Goal: Information Seeking & Learning: Find specific fact

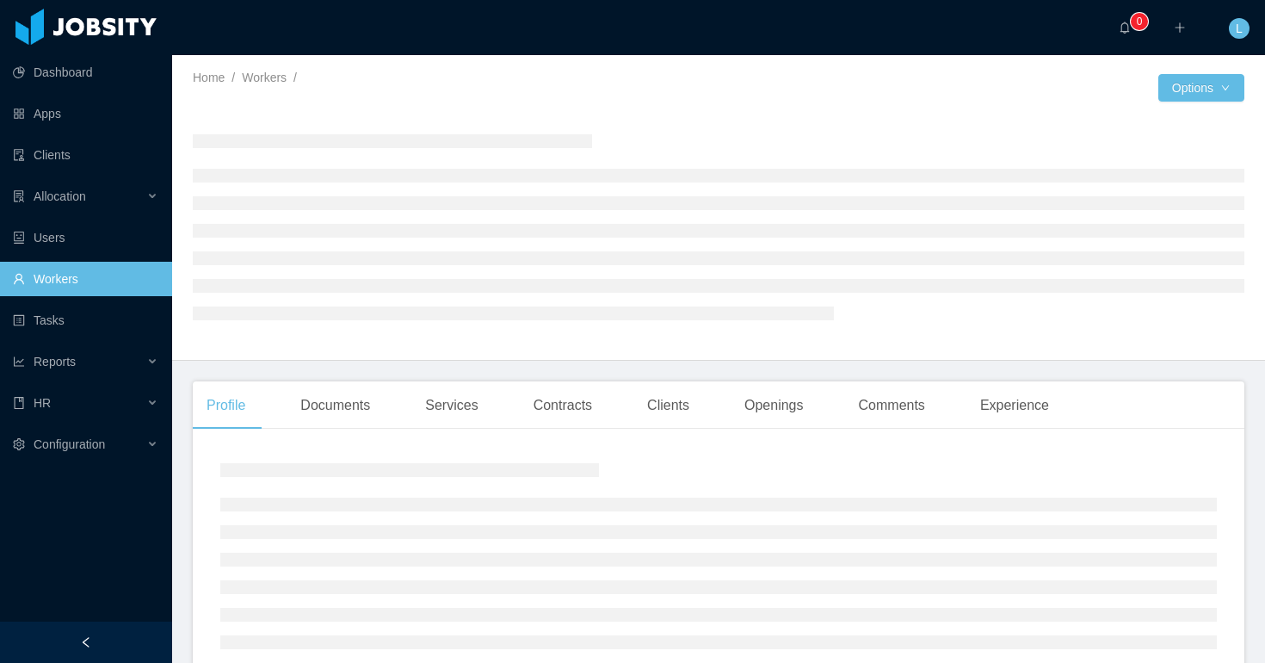
click at [68, 275] on link "Workers" at bounding box center [85, 279] width 145 height 34
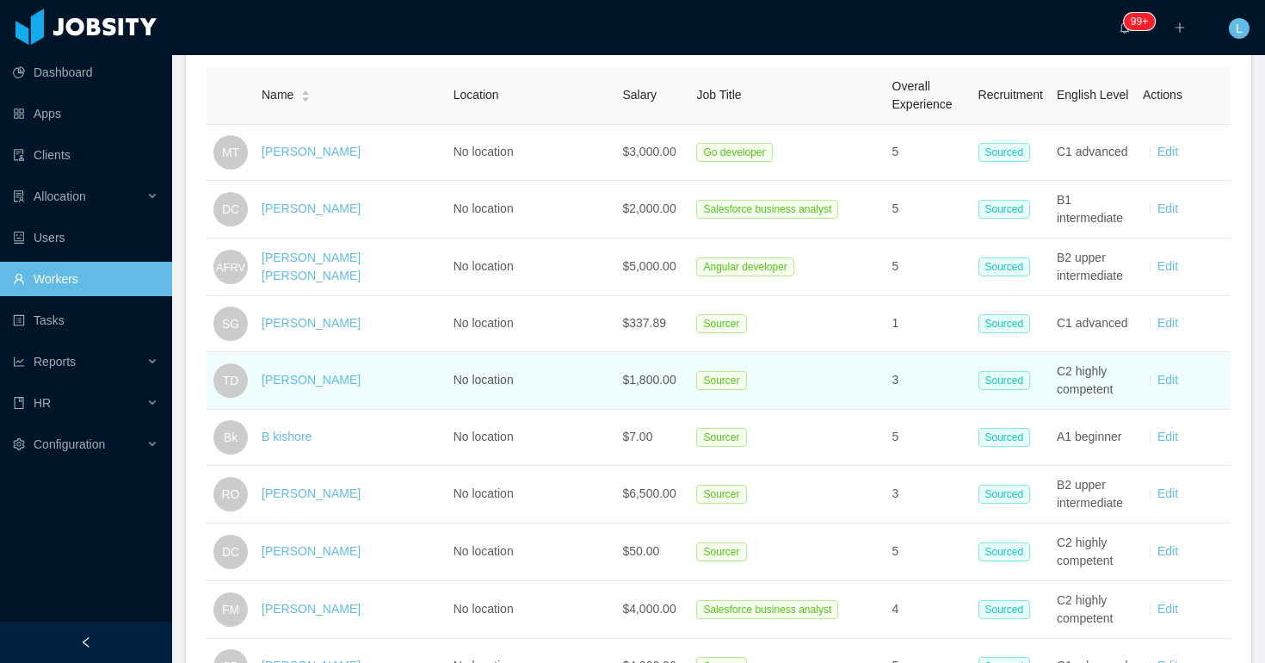
scroll to position [306, 0]
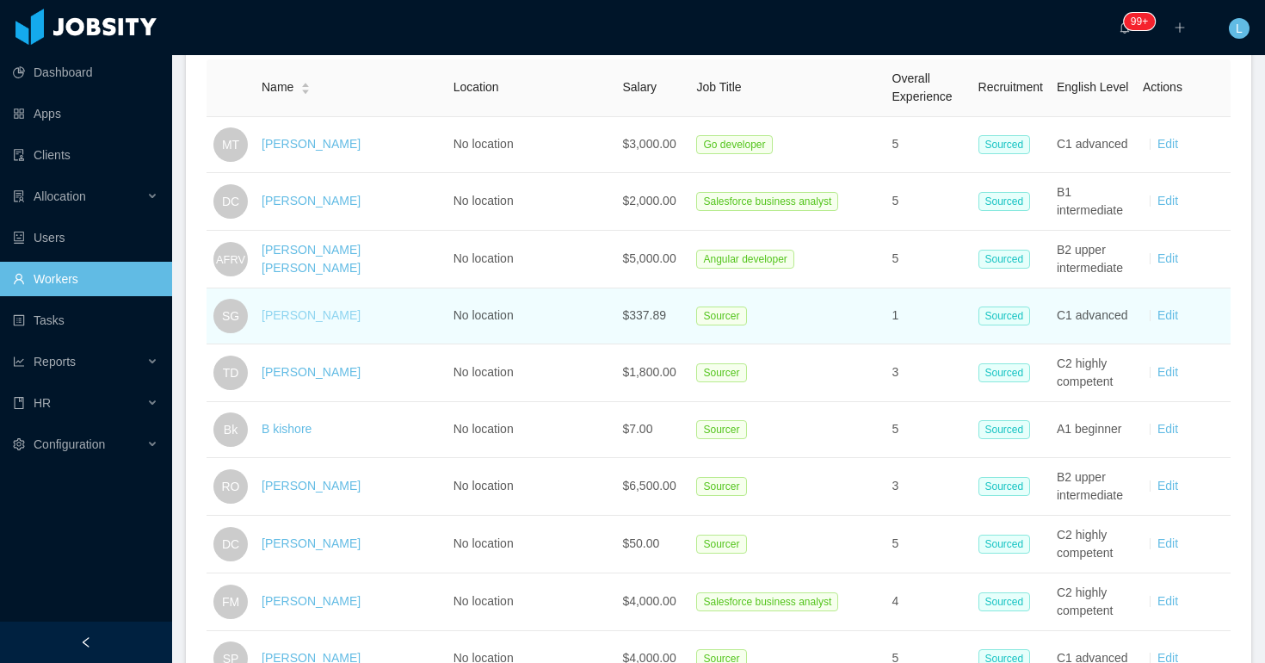
click at [340, 316] on link "[PERSON_NAME]" at bounding box center [311, 315] width 99 height 14
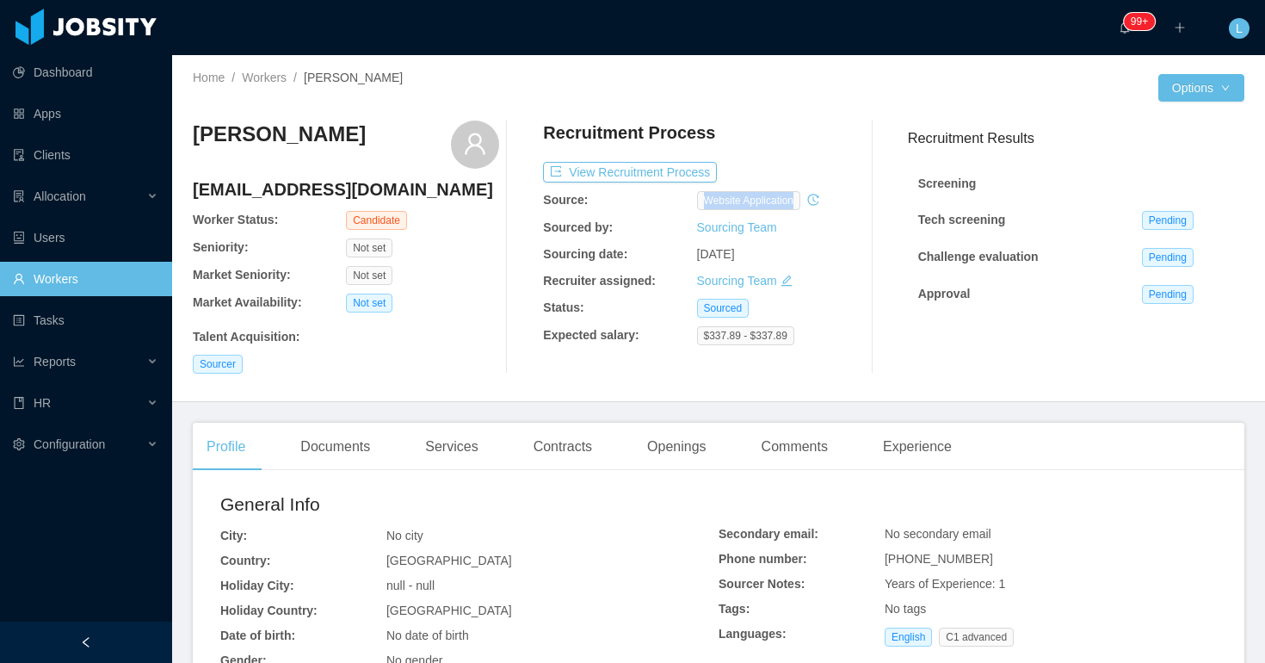
drag, startPoint x: 708, startPoint y: 201, endPoint x: 811, endPoint y: 205, distance: 103.3
click at [811, 205] on div "website application" at bounding box center [773, 200] width 153 height 19
click at [694, 200] on div "Source:" at bounding box center [619, 200] width 153 height 18
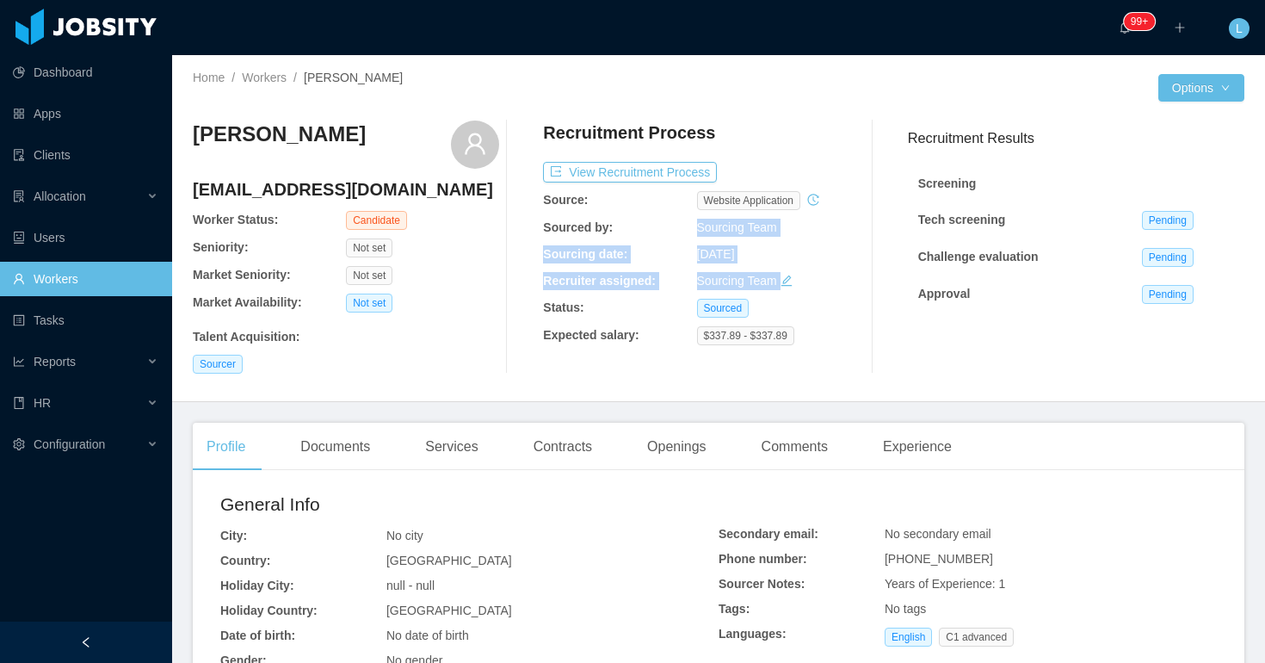
drag, startPoint x: 678, startPoint y: 226, endPoint x: 806, endPoint y: 289, distance: 142.8
click at [806, 289] on div "Recruitment Process View Recruitment Process Source: website application Source…" at bounding box center [696, 247] width 306 height 253
drag, startPoint x: 807, startPoint y: 290, endPoint x: 669, endPoint y: 213, distance: 158.8
click at [670, 213] on div "Recruitment Process View Recruitment Process Source: website application Source…" at bounding box center [696, 247] width 306 height 253
click at [669, 213] on div "Recruitment Process View Recruitment Process Source: website application Source…" at bounding box center [696, 247] width 306 height 253
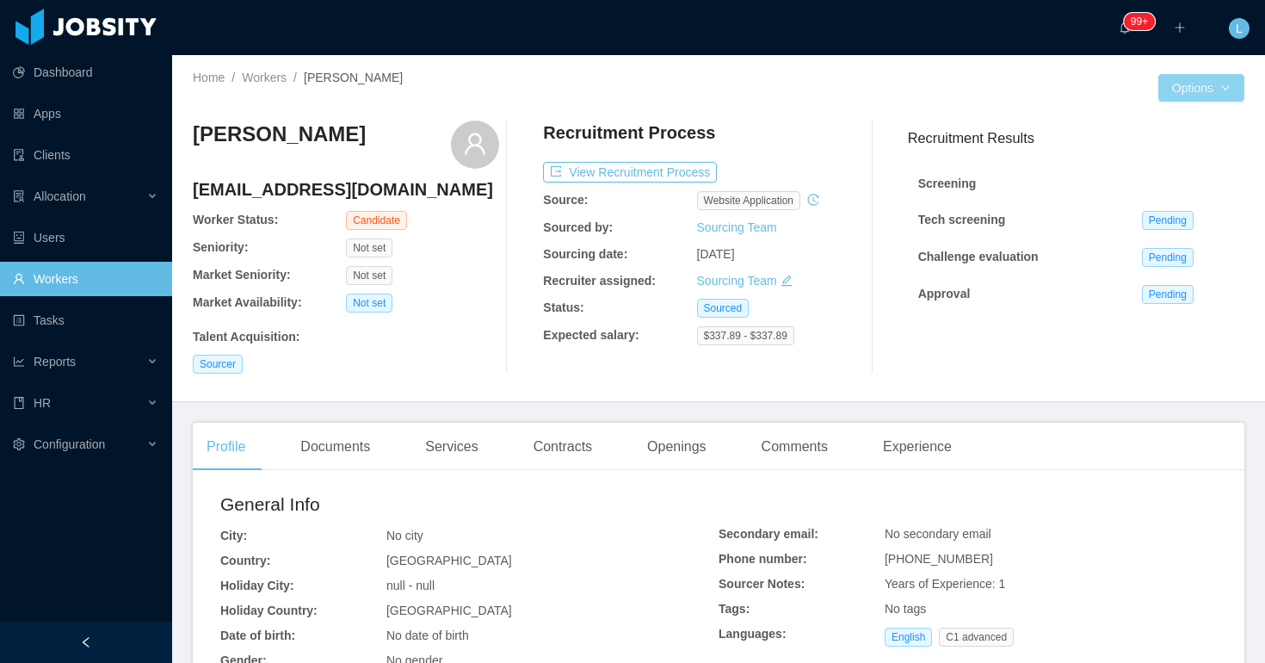
click at [1220, 101] on body "Dashboard Apps Clients Allocation Users Workers Tasks Reports HR Configuration …" at bounding box center [632, 331] width 1265 height 663
click at [1193, 102] on div "Home / Workers / [PERSON_NAME] / Options [PERSON_NAME] [EMAIL_ADDRESS][DOMAIN_N…" at bounding box center [718, 228] width 1093 height 347
click at [1202, 72] on div "Home / Workers / [PERSON_NAME] / Options [PERSON_NAME] [EMAIL_ADDRESS][DOMAIN_N…" at bounding box center [718, 228] width 1093 height 347
click at [1202, 80] on button "Options" at bounding box center [1202, 88] width 86 height 28
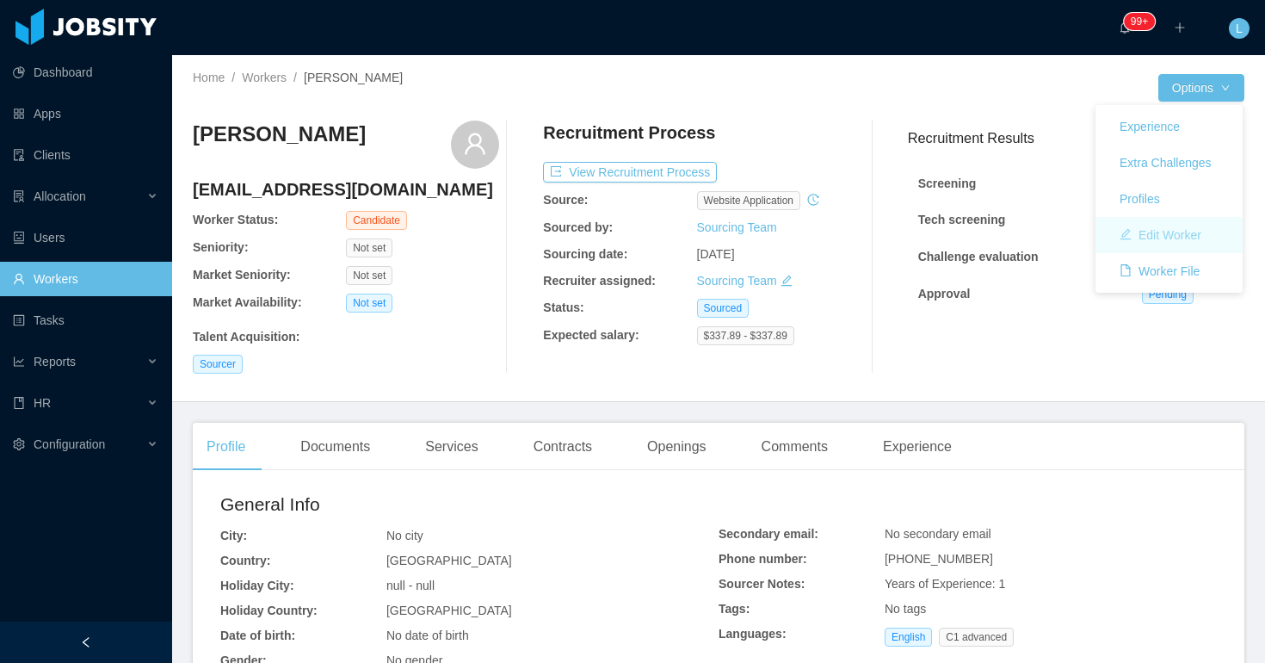
click at [1173, 227] on button "Edit Worker" at bounding box center [1160, 235] width 109 height 28
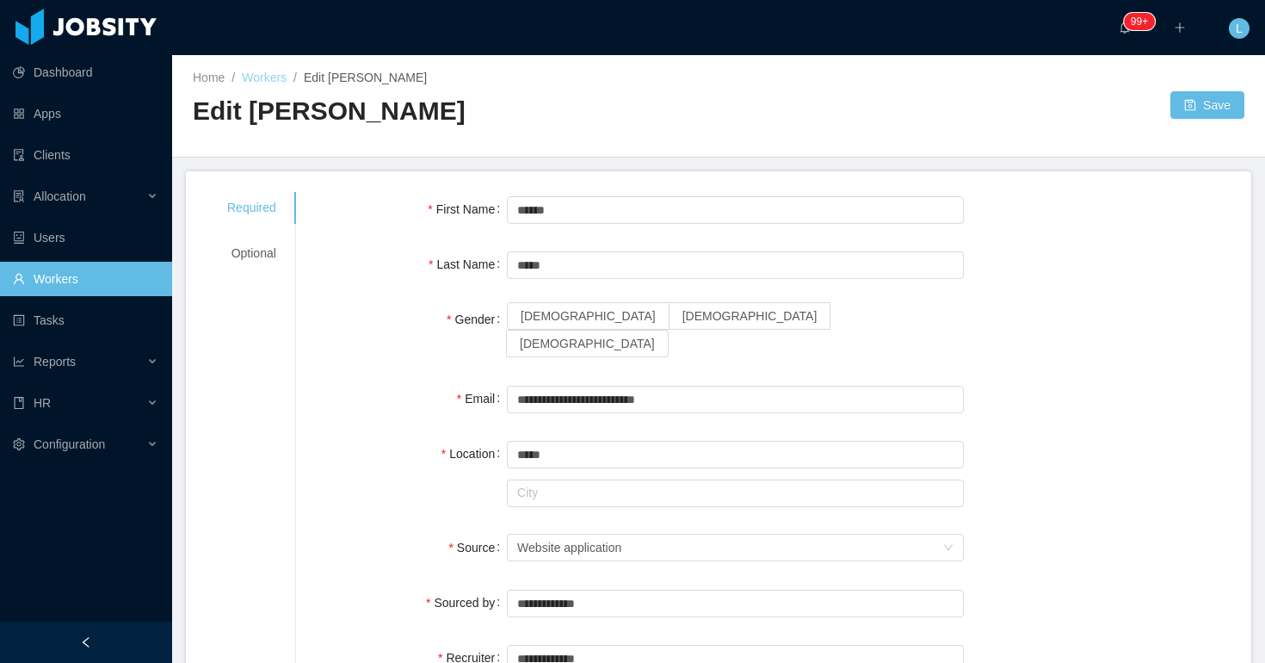
click at [280, 71] on link "Workers" at bounding box center [264, 78] width 45 height 14
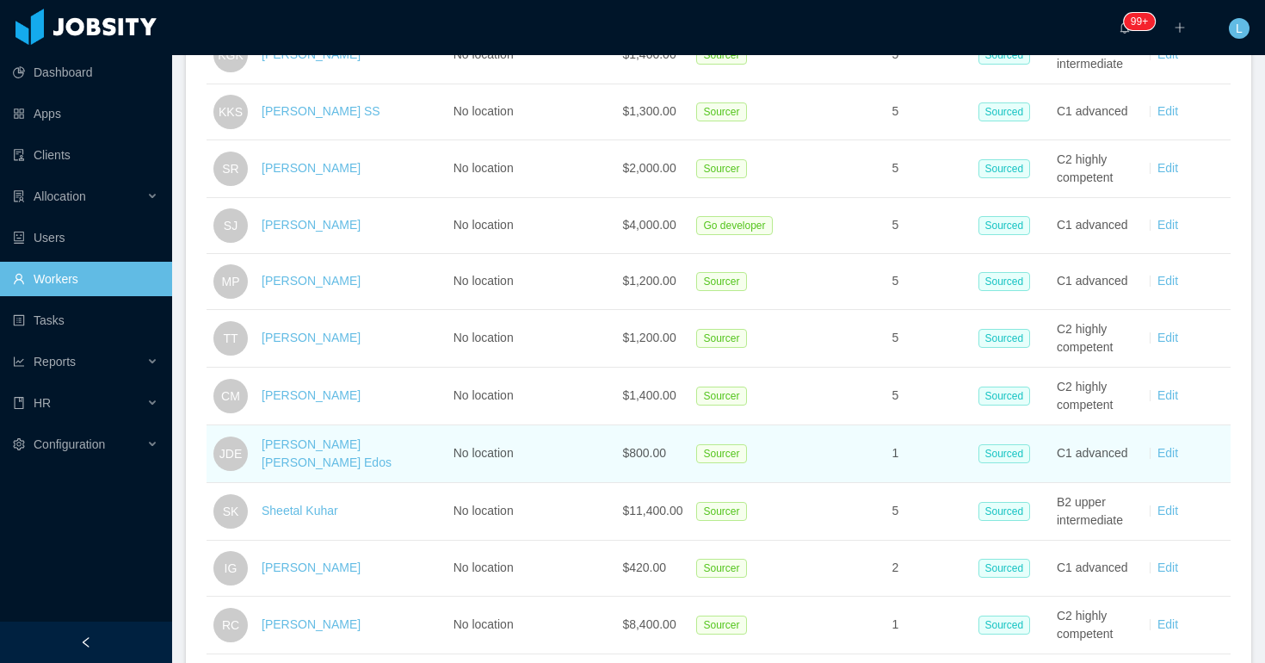
scroll to position [1616, 0]
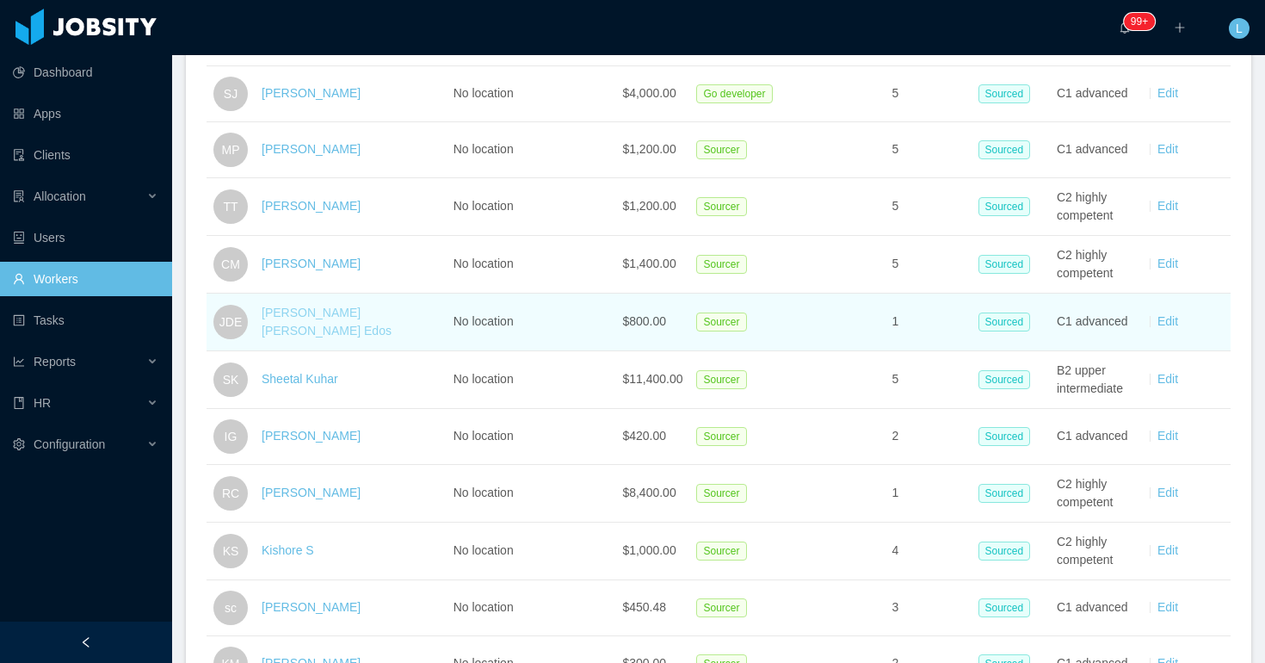
click at [334, 332] on link "[PERSON_NAME] [PERSON_NAME] Edos" at bounding box center [327, 322] width 130 height 32
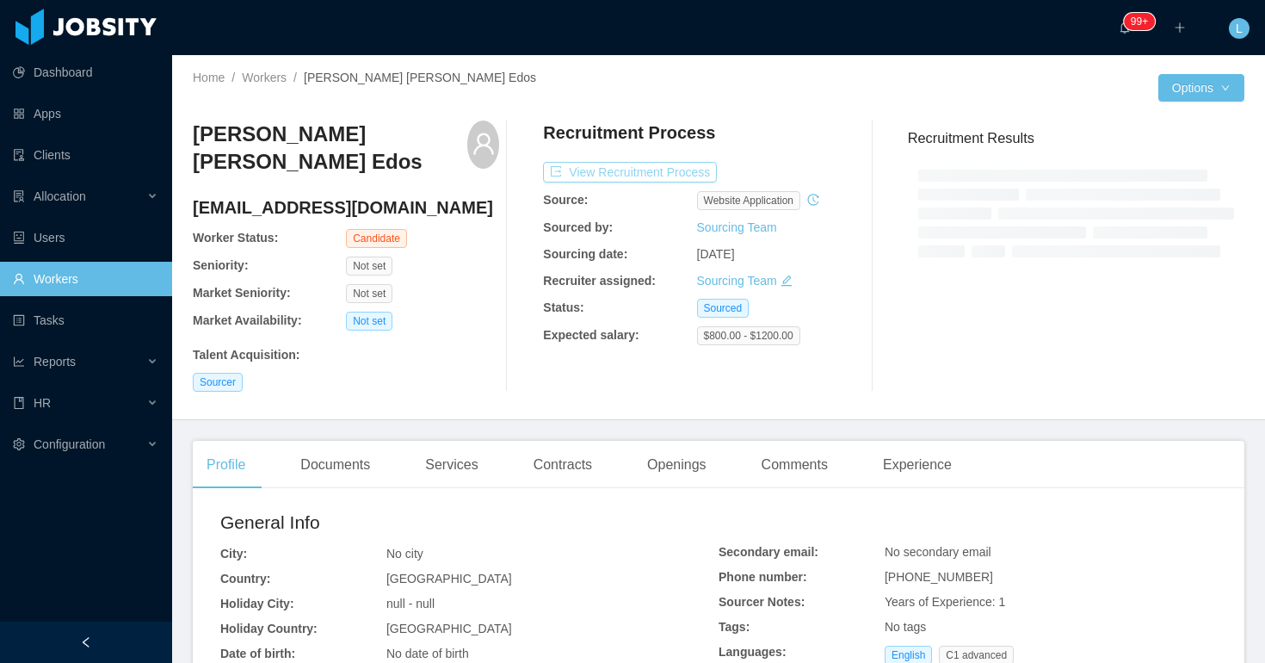
click at [623, 174] on button "View Recruitment Process" at bounding box center [630, 172] width 174 height 21
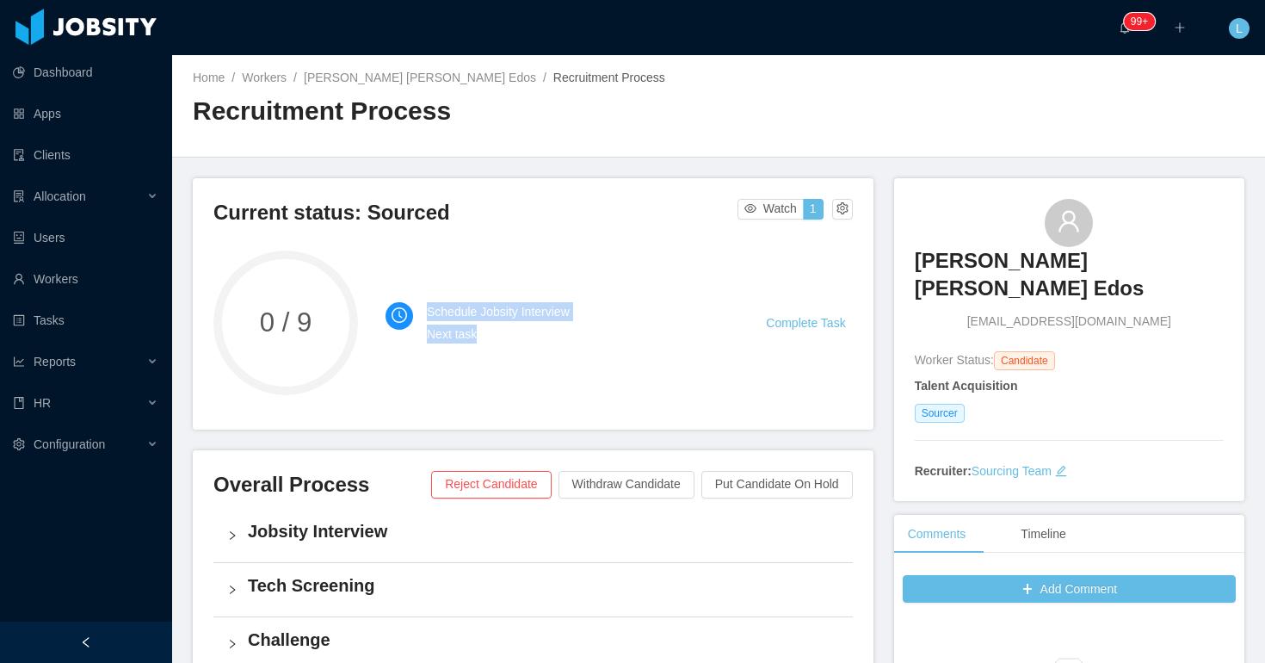
drag, startPoint x: 402, startPoint y: 313, endPoint x: 724, endPoint y: 338, distance: 322.9
click at [722, 338] on li "Schedule Jobsity Interview Next task Complete Task" at bounding box center [619, 323] width 467 height 62
click at [786, 252] on div "Schedule Jobsity Interview Next task Complete Task" at bounding box center [619, 322] width 467 height 145
drag, startPoint x: 445, startPoint y: 294, endPoint x: 852, endPoint y: 346, distance: 410.5
click at [854, 347] on div "Current status: Sourced Watch 1 0 / 9 Schedule Jobsity Interview Next task Comp…" at bounding box center [533, 303] width 681 height 251
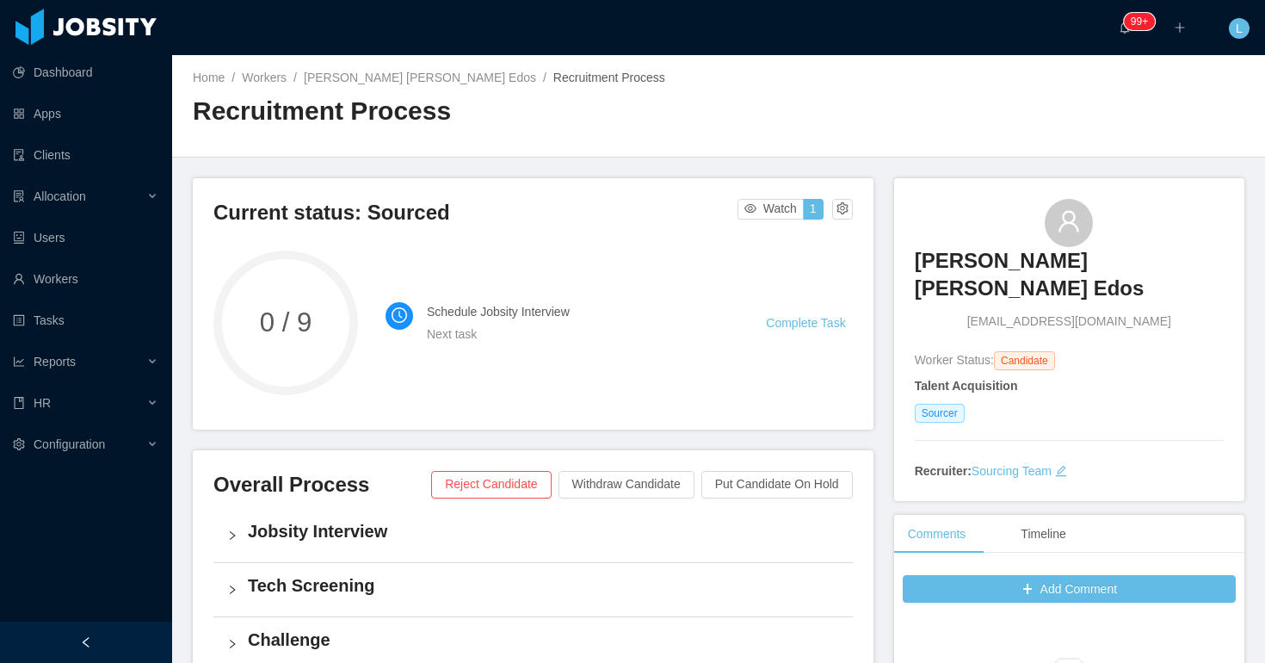
click at [813, 349] on li "Schedule Jobsity Interview Next task Complete Task" at bounding box center [619, 323] width 467 height 62
click at [839, 201] on button "button" at bounding box center [842, 209] width 21 height 21
click at [789, 263] on div "Change status" at bounding box center [800, 263] width 77 height 19
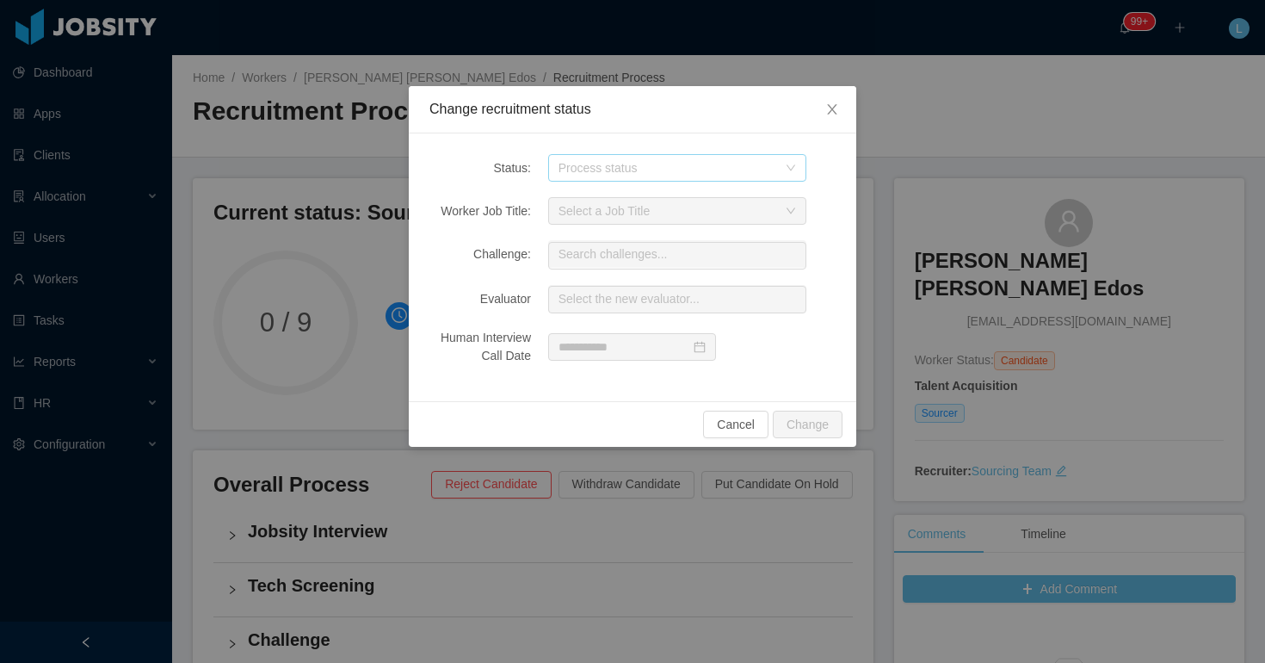
click at [682, 160] on div "Process status" at bounding box center [668, 167] width 219 height 17
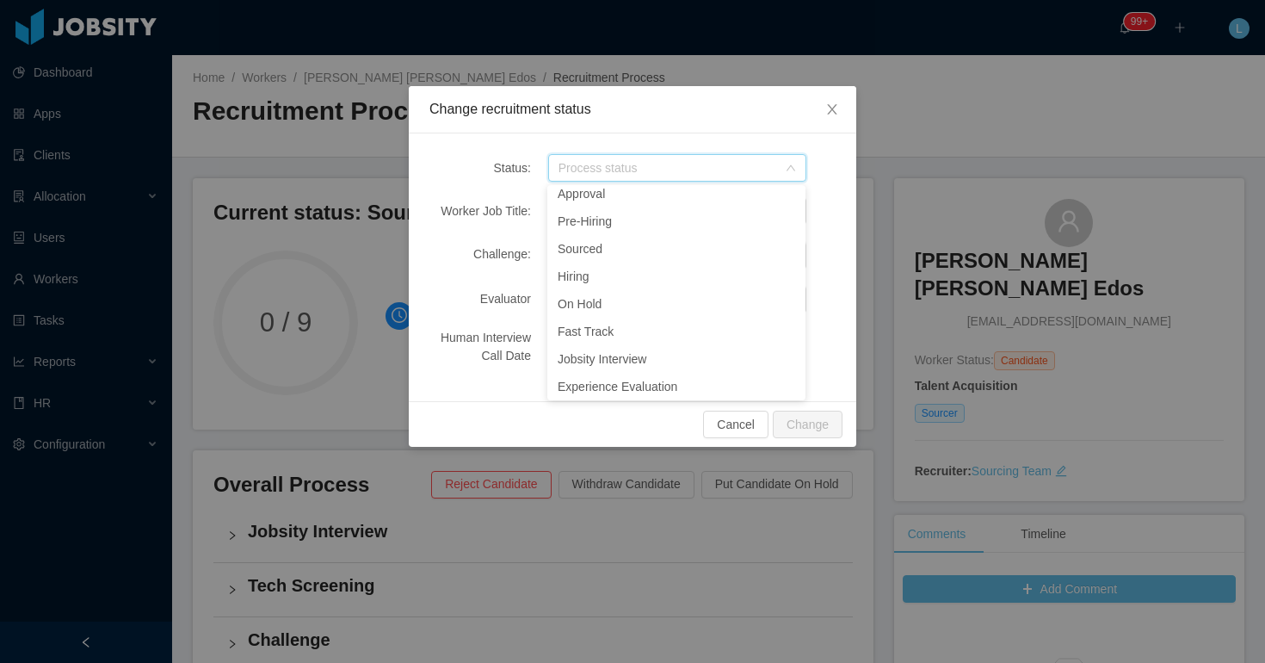
scroll to position [3, 0]
click at [703, 108] on div "Change recruitment status" at bounding box center [633, 109] width 406 height 19
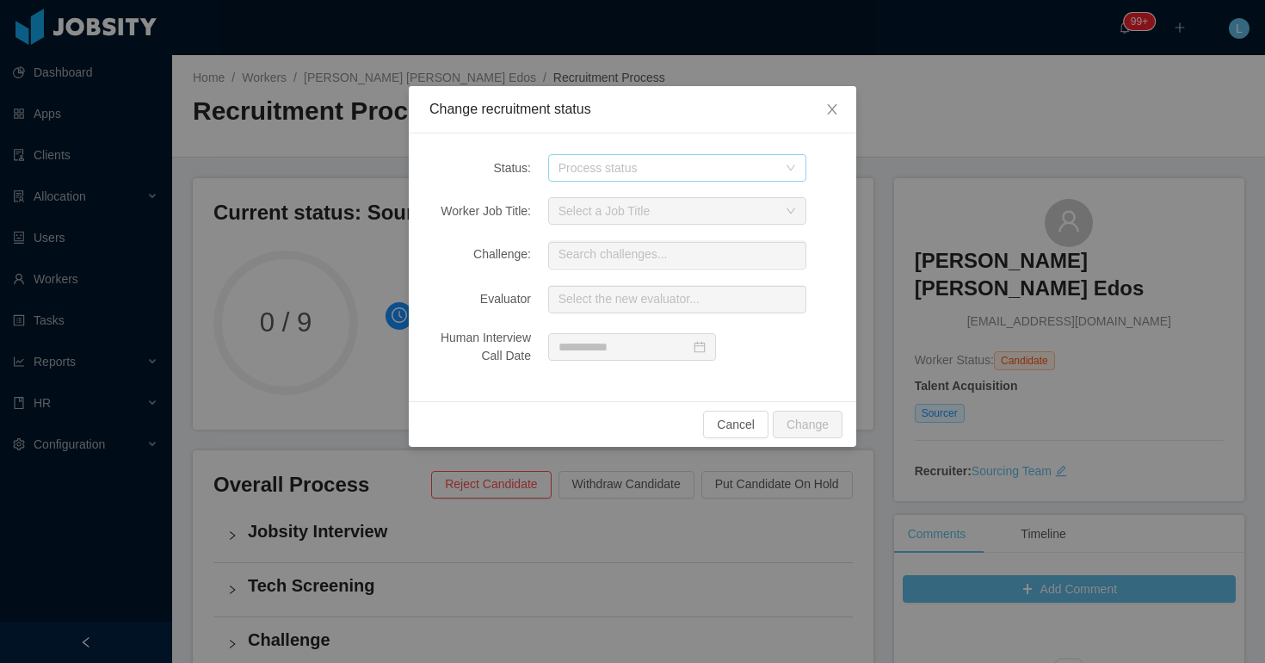
click at [664, 160] on div "Process status" at bounding box center [668, 167] width 219 height 17
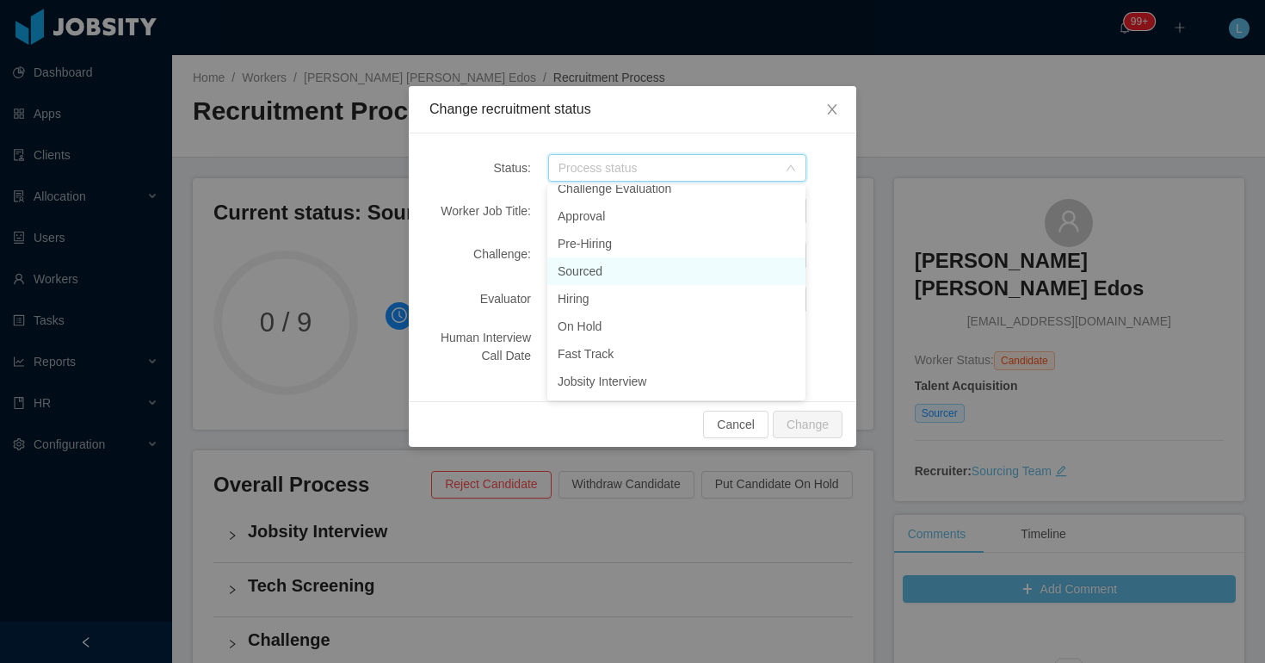
scroll to position [205, 0]
click at [745, 425] on button "Cancel" at bounding box center [735, 425] width 65 height 28
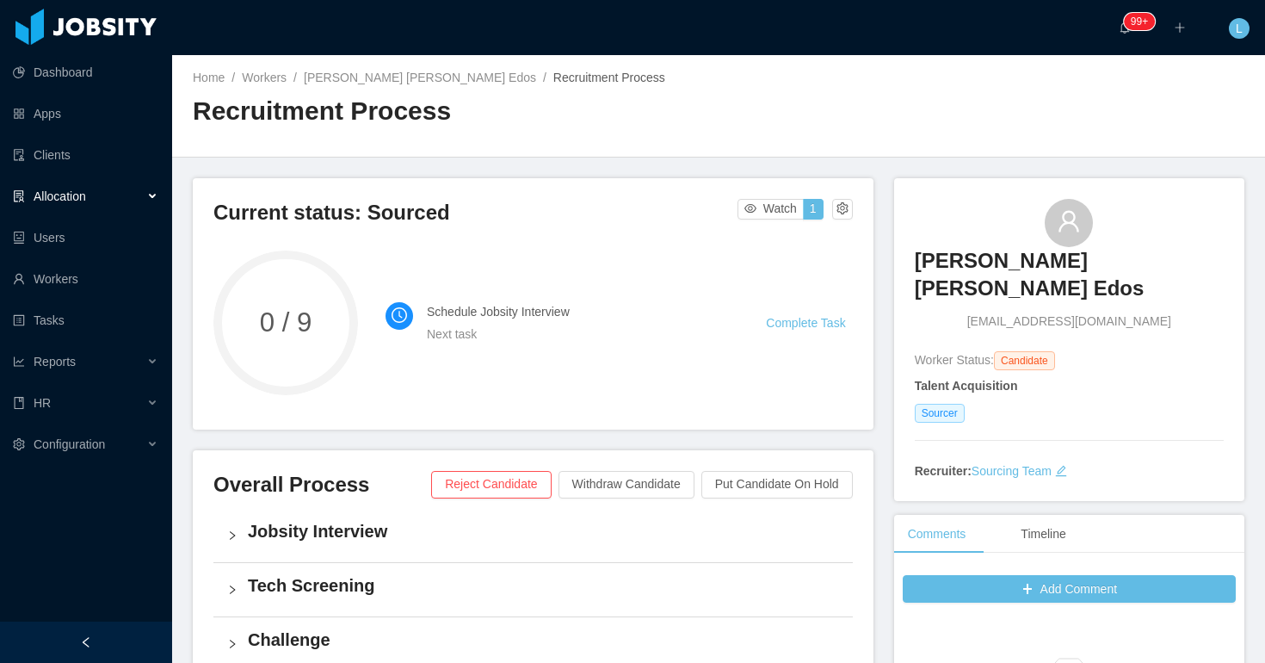
click at [58, 191] on span "Allocation" at bounding box center [60, 196] width 53 height 14
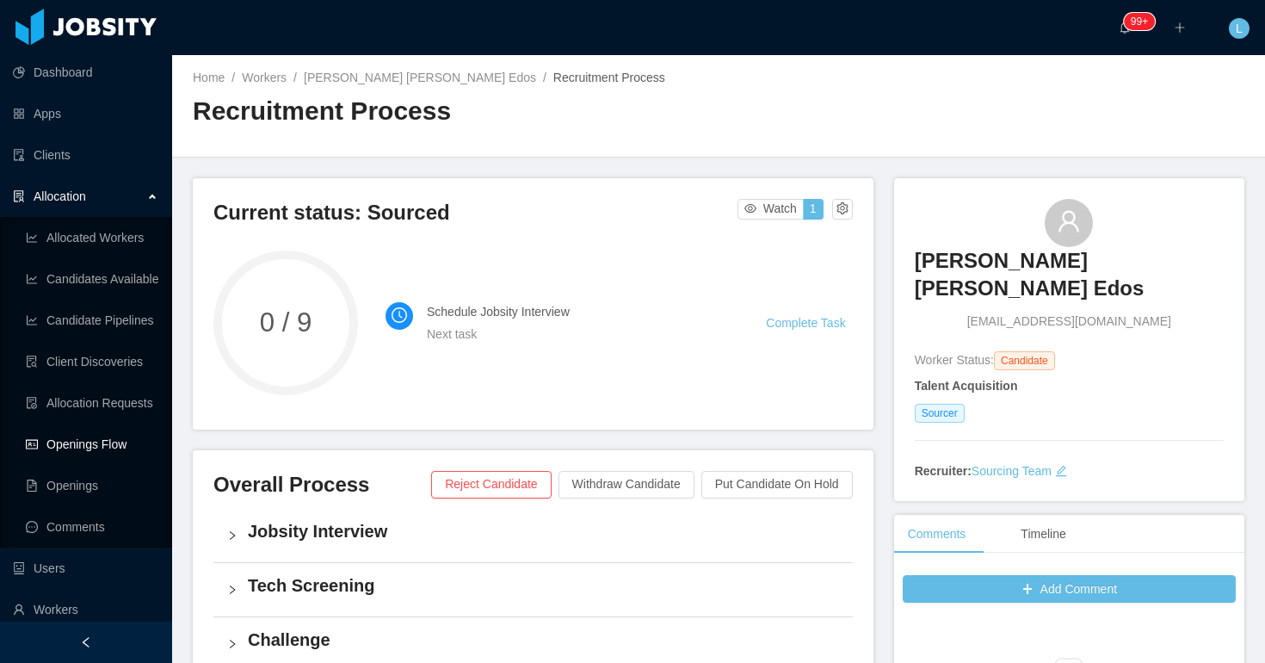
click at [108, 434] on link "Openings Flow" at bounding box center [92, 444] width 133 height 34
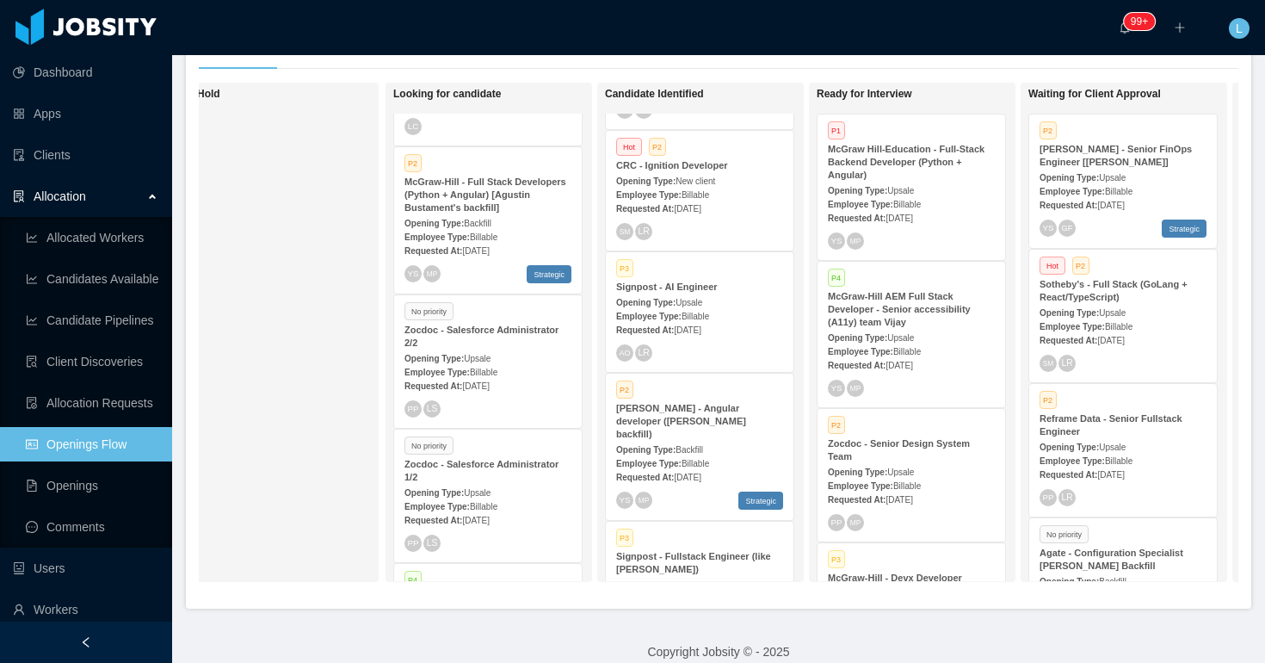
scroll to position [588, 0]
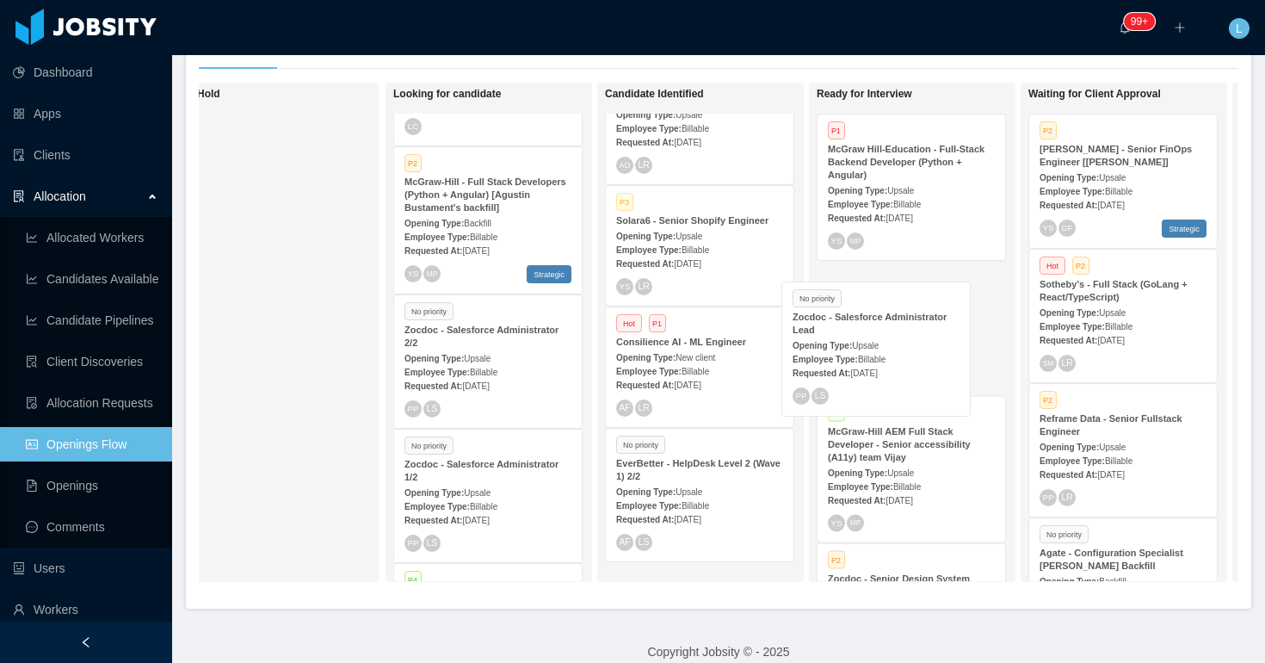
drag, startPoint x: 696, startPoint y: 366, endPoint x: 910, endPoint y: 328, distance: 216.8
click at [906, 331] on div "On Hold Looking for candidate P1 [PERSON_NAME] - Project Manager [[PERSON_NAME]…" at bounding box center [719, 339] width 1040 height 513
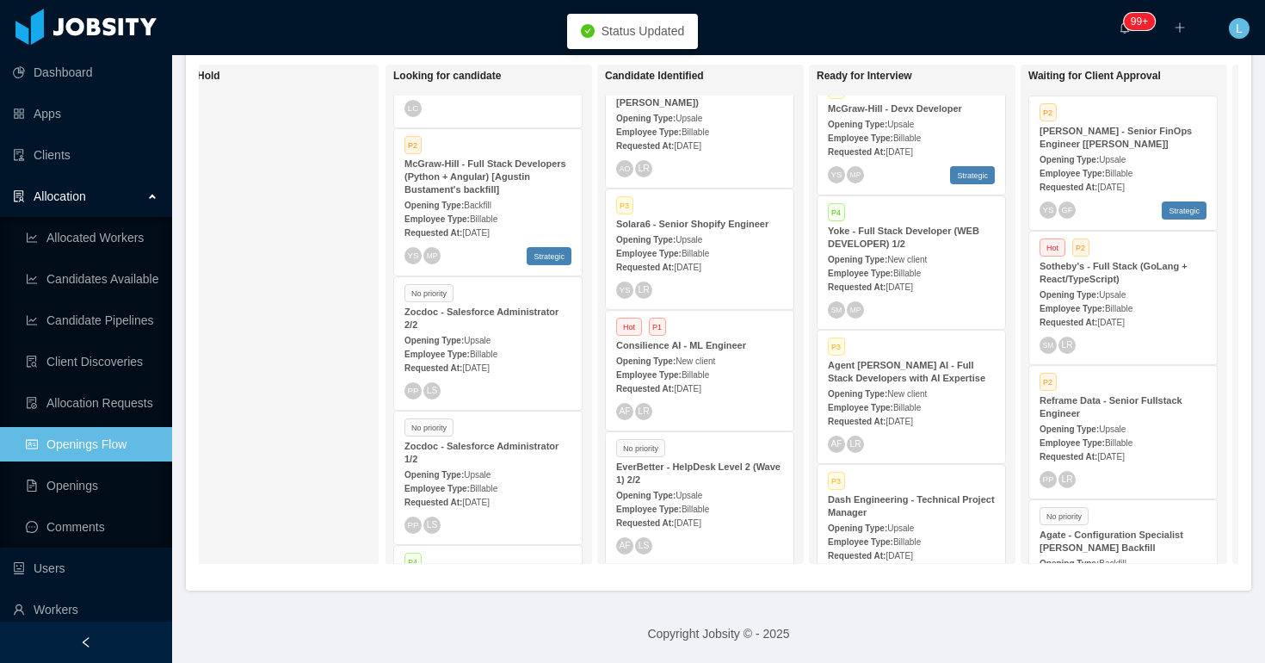
scroll to position [591, 0]
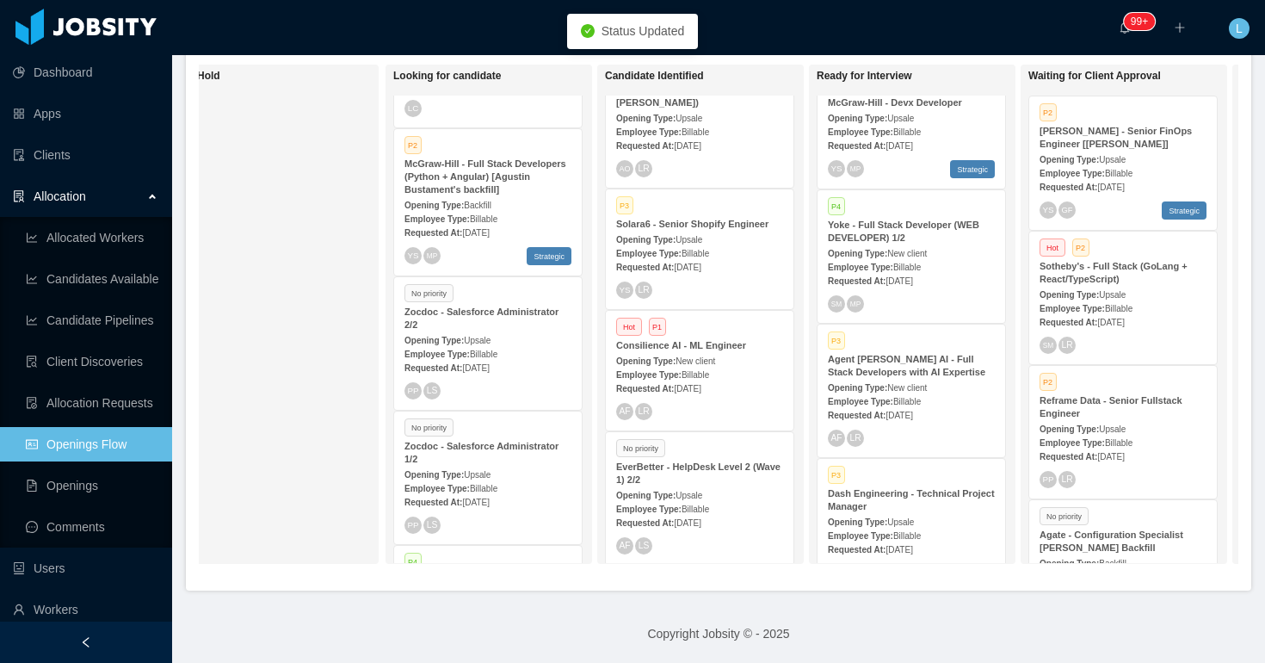
click at [727, 257] on div "Requested At: [DATE]" at bounding box center [699, 266] width 167 height 18
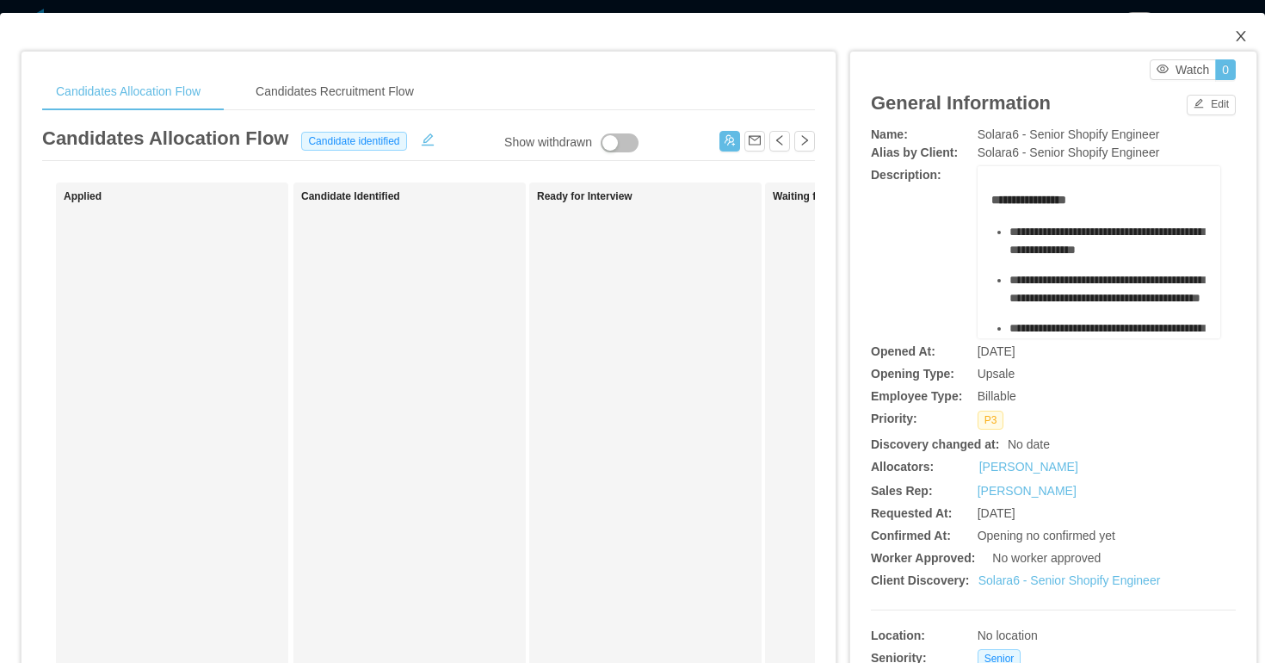
click at [1245, 40] on icon "icon: close" at bounding box center [1241, 36] width 14 height 14
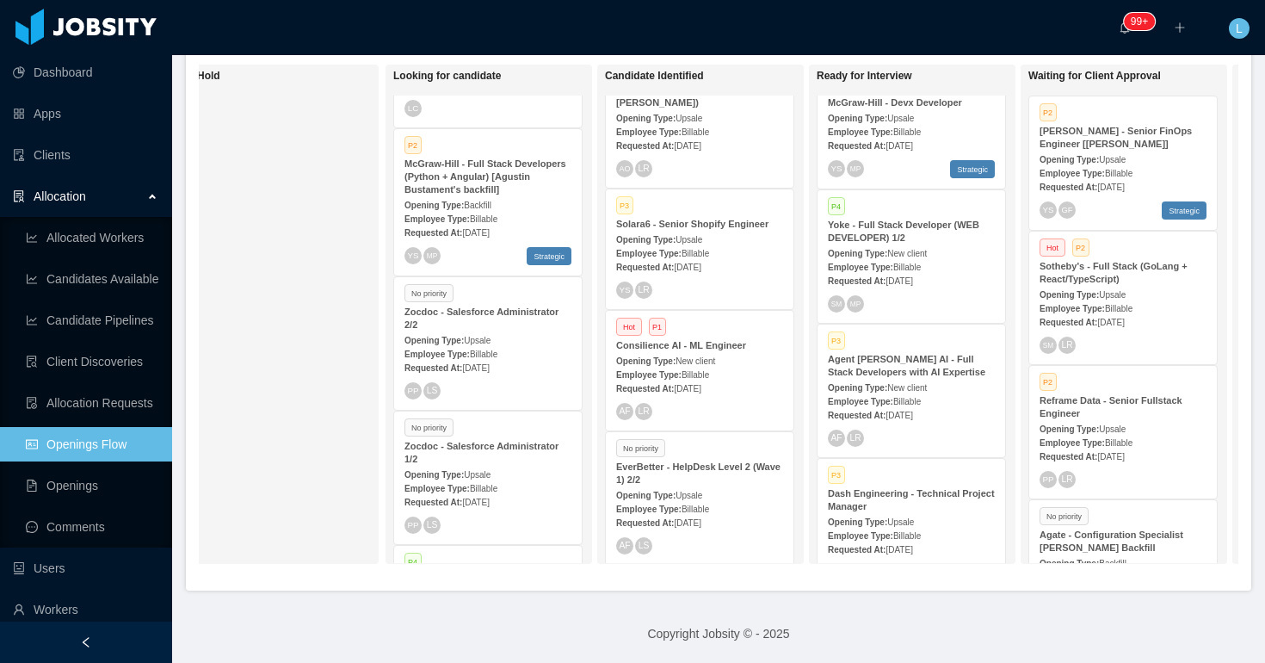
click at [891, 360] on strong "Agent [PERSON_NAME] AI - Full Stack Developers with AI Expertise" at bounding box center [907, 365] width 158 height 23
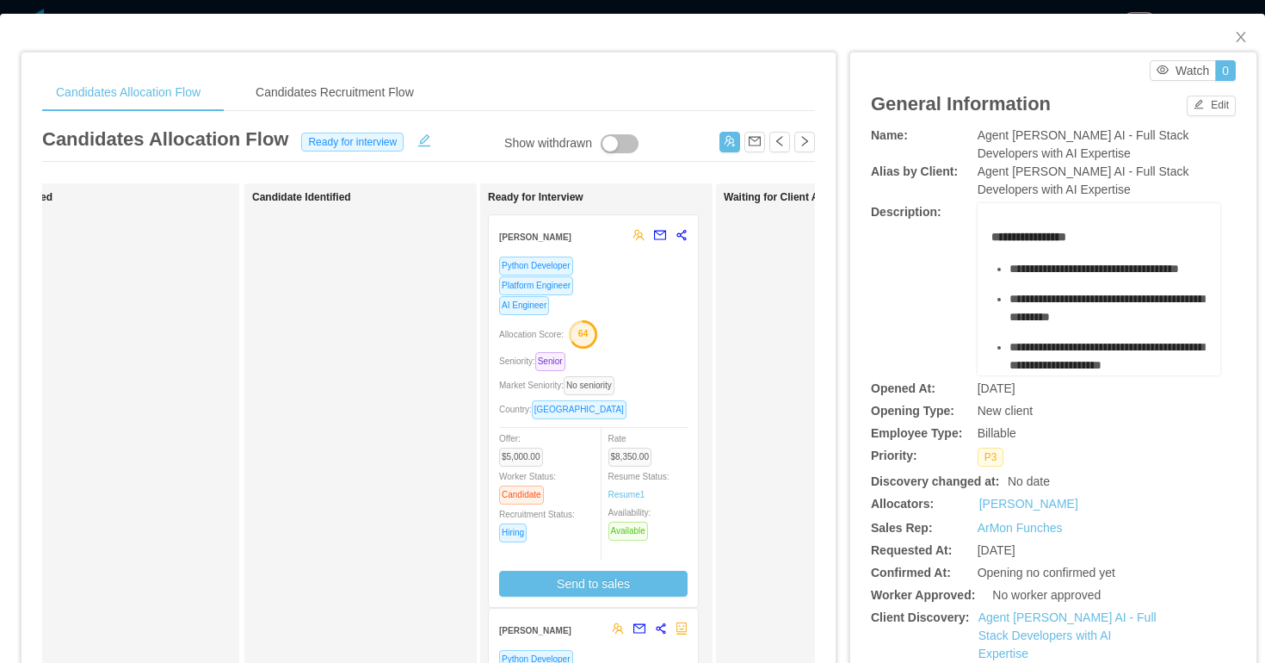
scroll to position [0, 10]
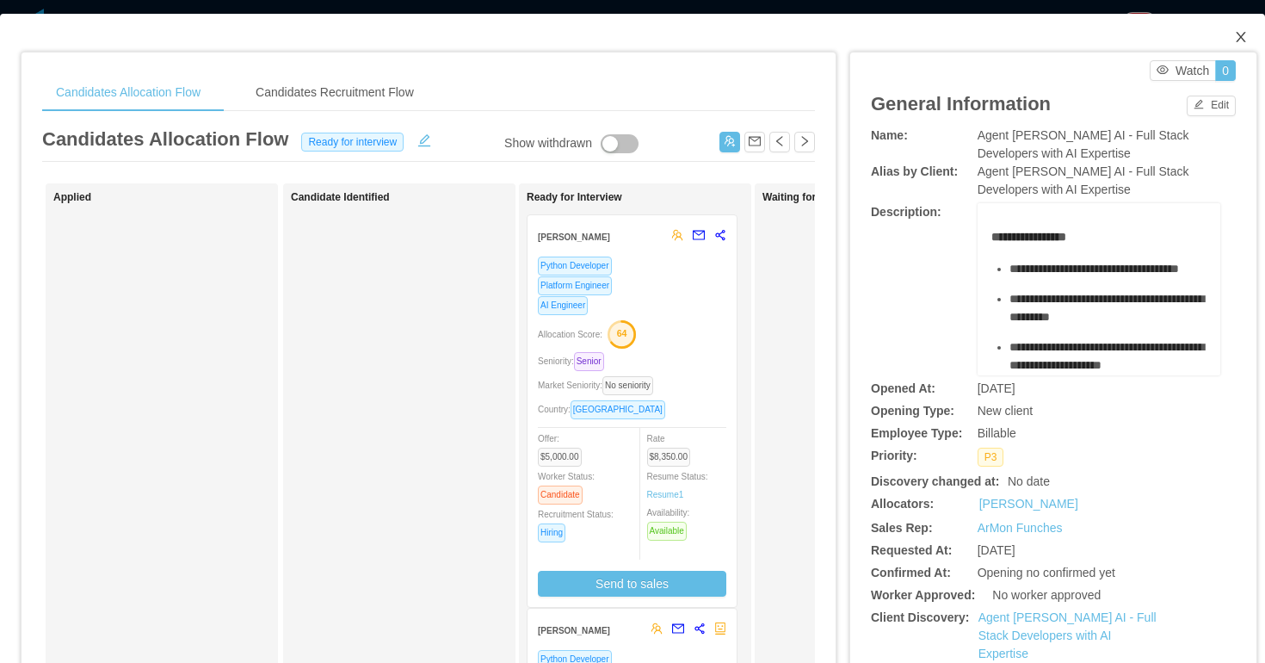
click at [1245, 39] on icon "icon: close" at bounding box center [1241, 37] width 14 height 14
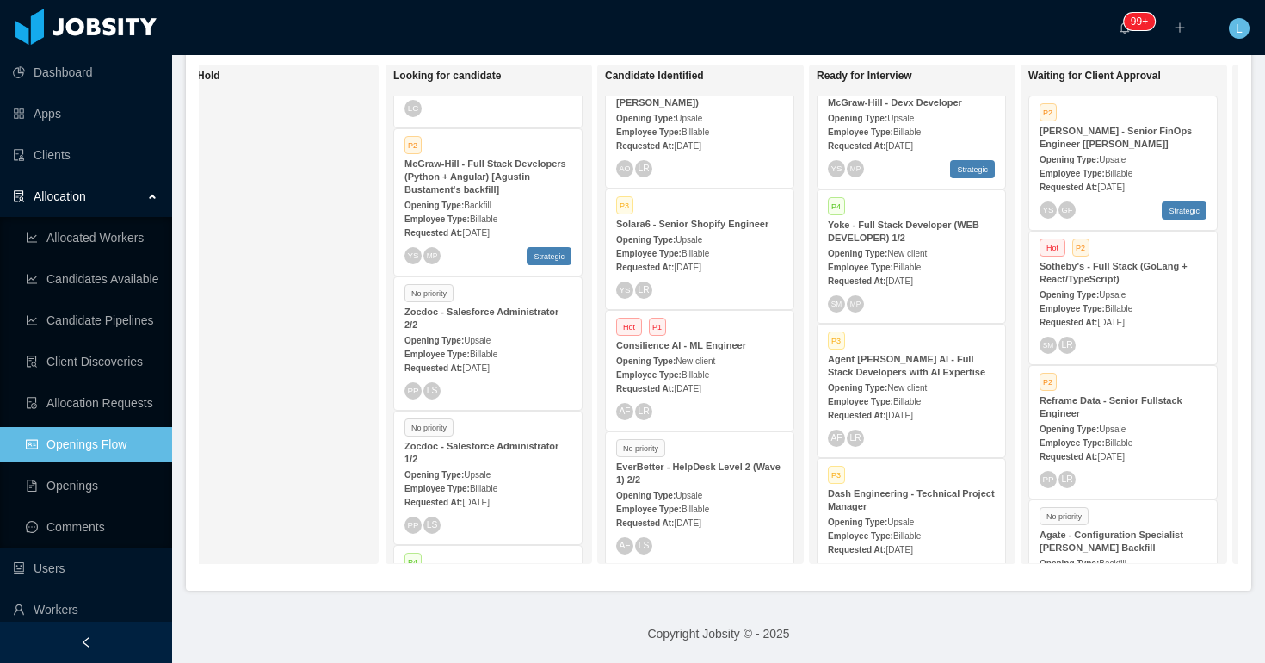
click at [546, 331] on div "Opening Type: Upsale" at bounding box center [488, 340] width 167 height 18
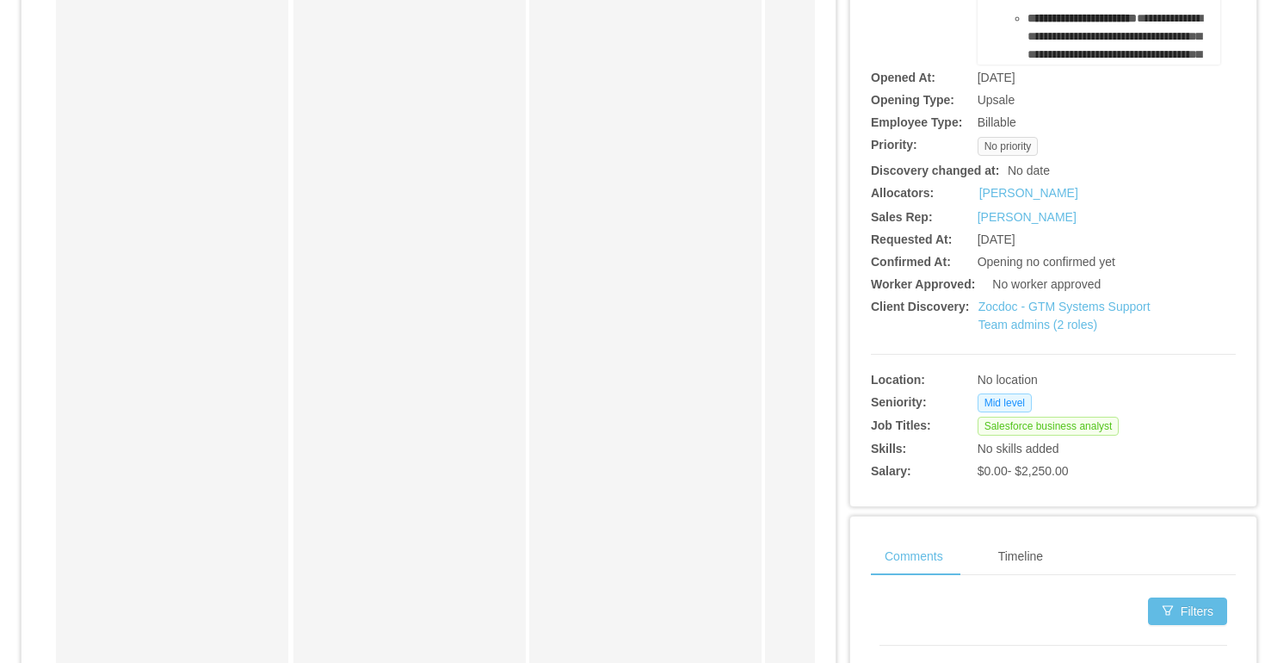
scroll to position [275, 0]
drag, startPoint x: 887, startPoint y: 215, endPoint x: 1053, endPoint y: 215, distance: 165.3
click at [1053, 215] on div "Sales Rep: [PERSON_NAME]" at bounding box center [1053, 216] width 365 height 18
click at [1058, 275] on div "No worker approved" at bounding box center [1083, 284] width 182 height 18
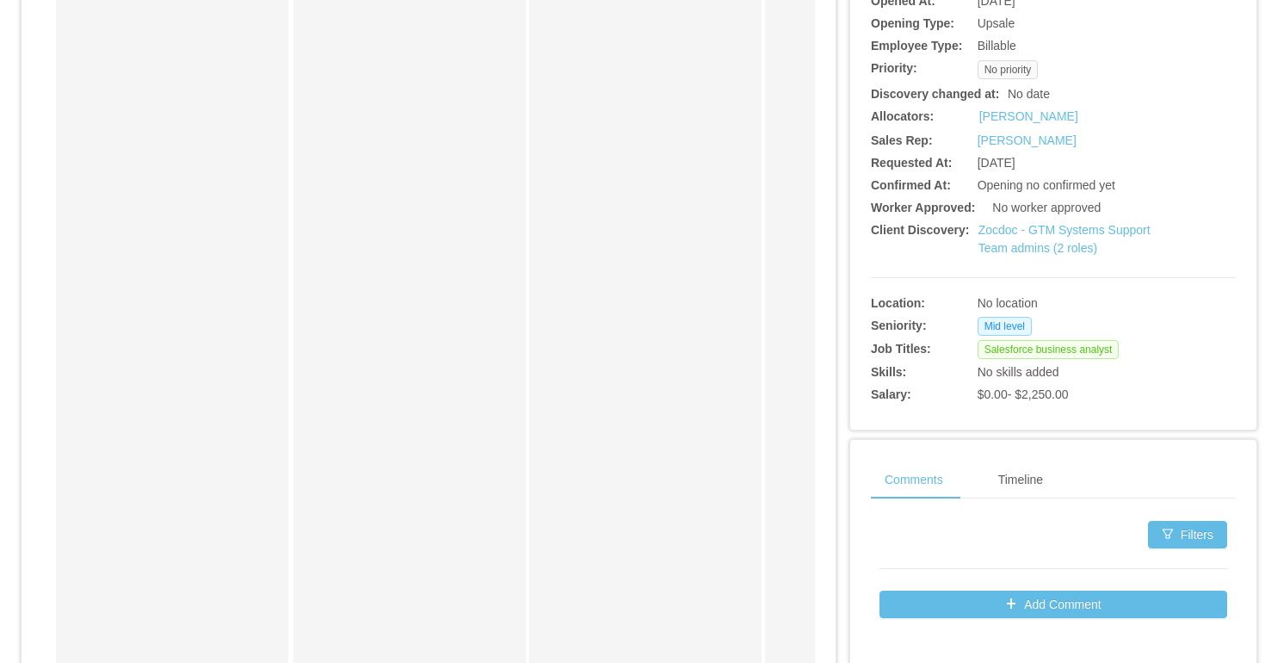
scroll to position [368, 0]
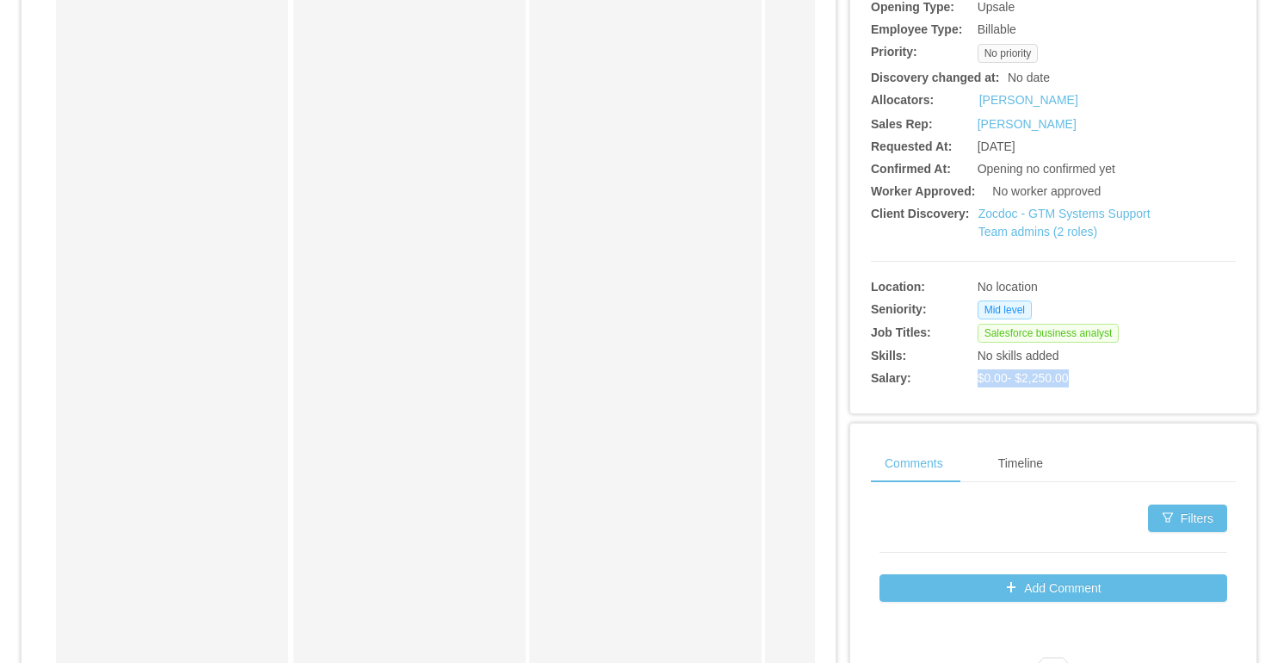
drag, startPoint x: 976, startPoint y: 383, endPoint x: 1128, endPoint y: 384, distance: 152.4
click at [1128, 384] on div "Salary: $0.00 - $2,250.00" at bounding box center [1053, 376] width 365 height 22
click at [1128, 384] on div "$0.00 - $2,250.00" at bounding box center [1069, 378] width 182 height 18
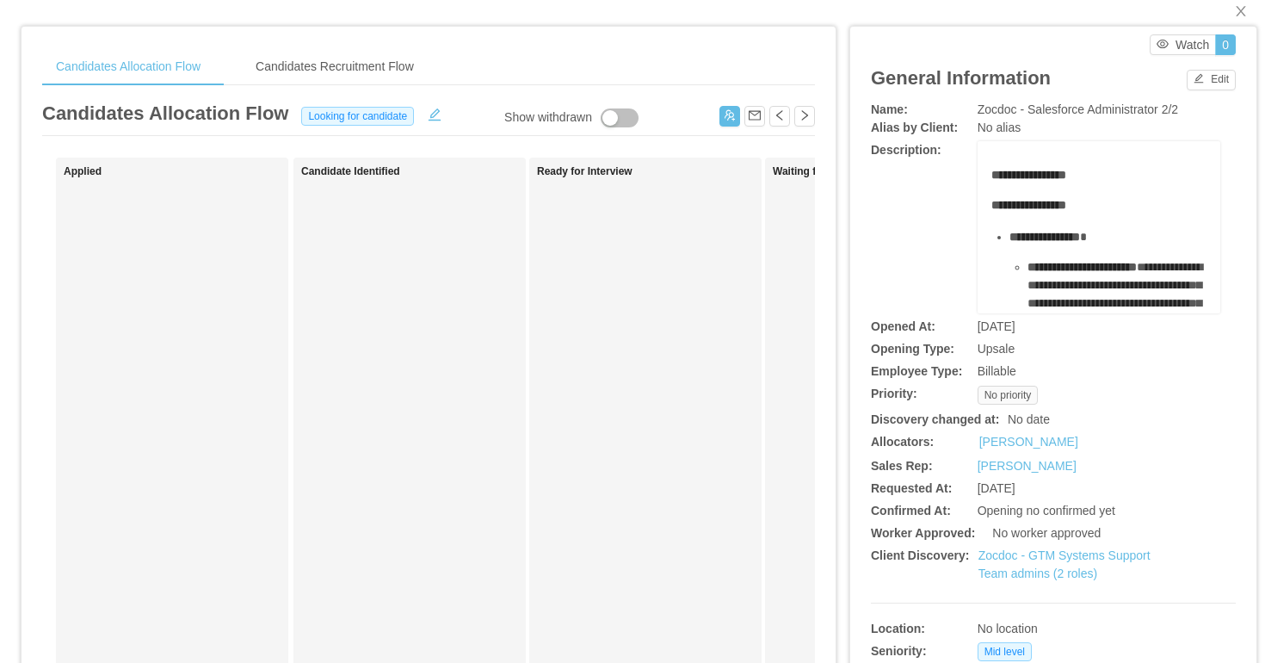
scroll to position [0, 0]
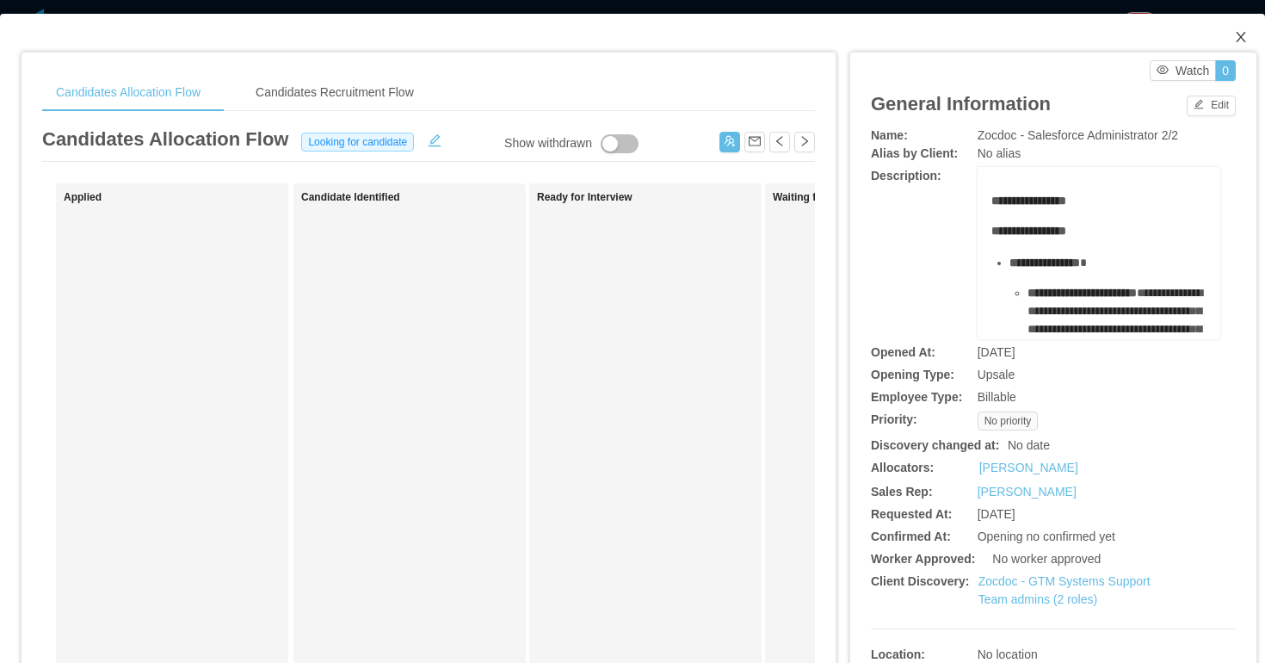
click at [1240, 33] on icon "icon: close" at bounding box center [1241, 37] width 14 height 14
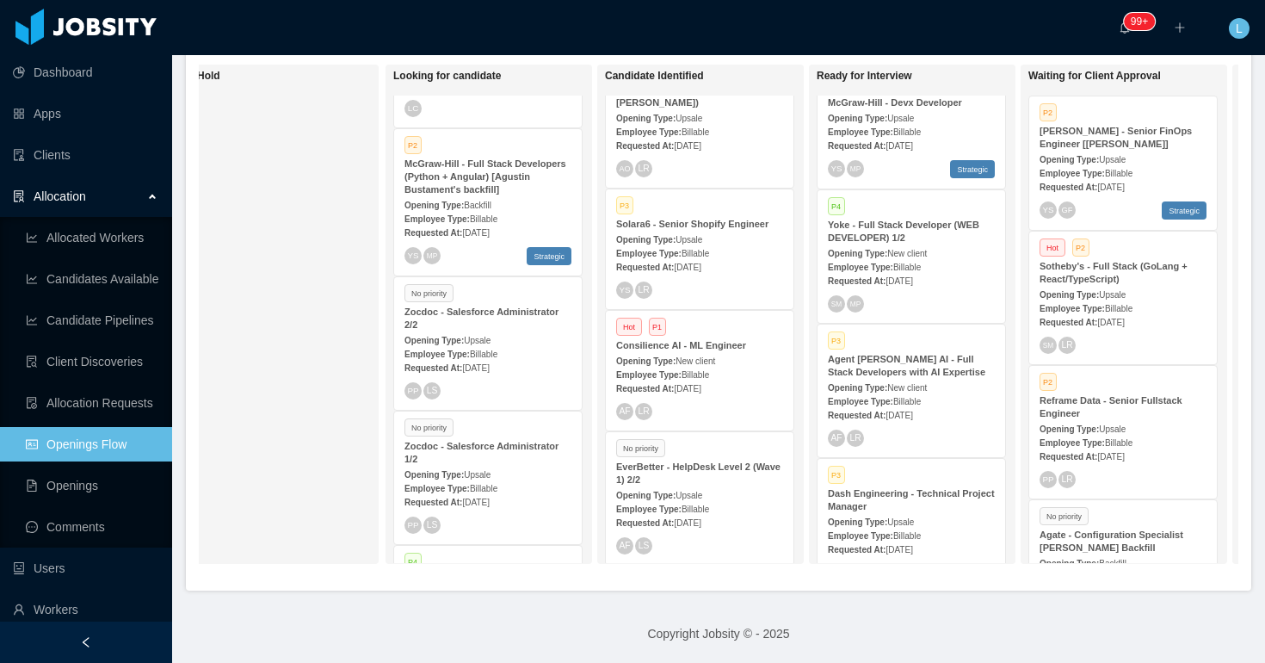
click at [489, 330] on div "Zocdoc - Salesforce Administrator 2/2" at bounding box center [488, 319] width 167 height 26
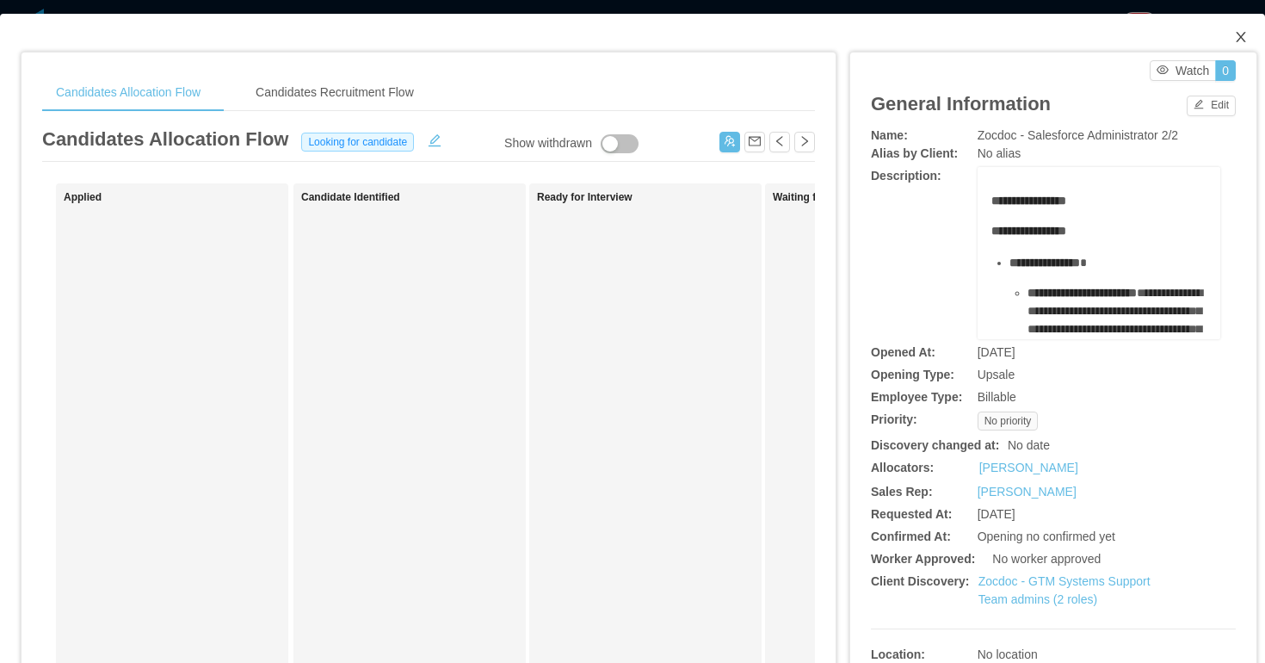
click at [1233, 36] on span "Close" at bounding box center [1241, 38] width 48 height 48
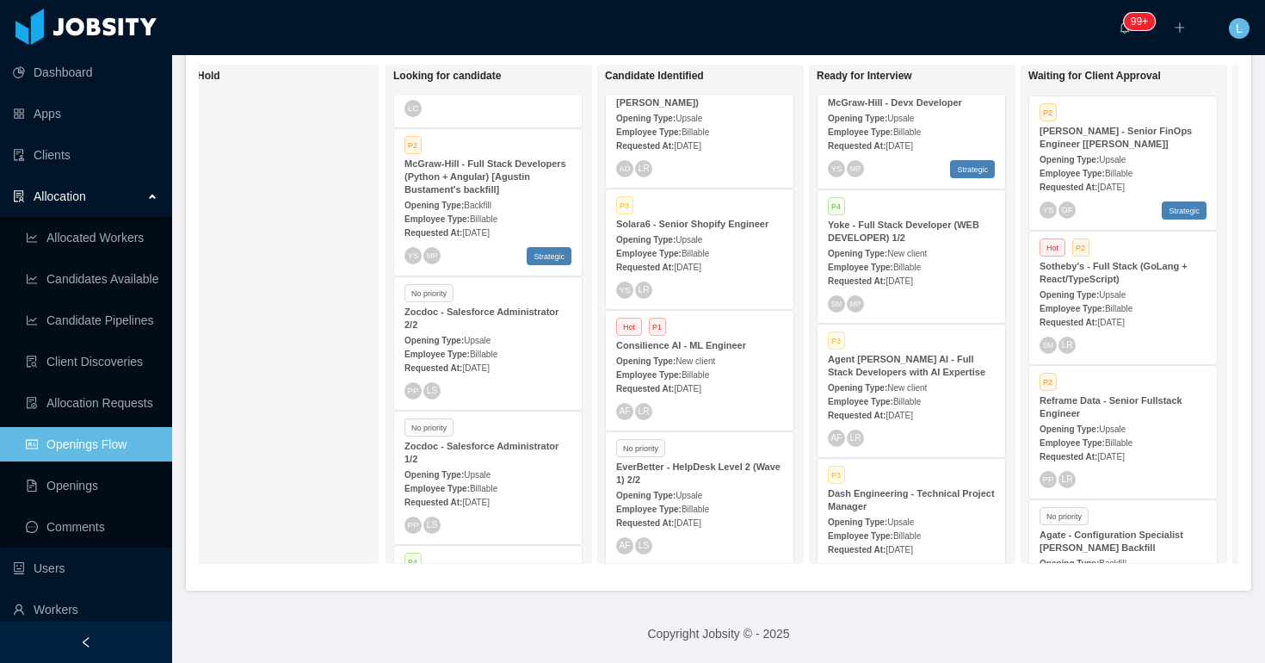
scroll to position [0, 51]
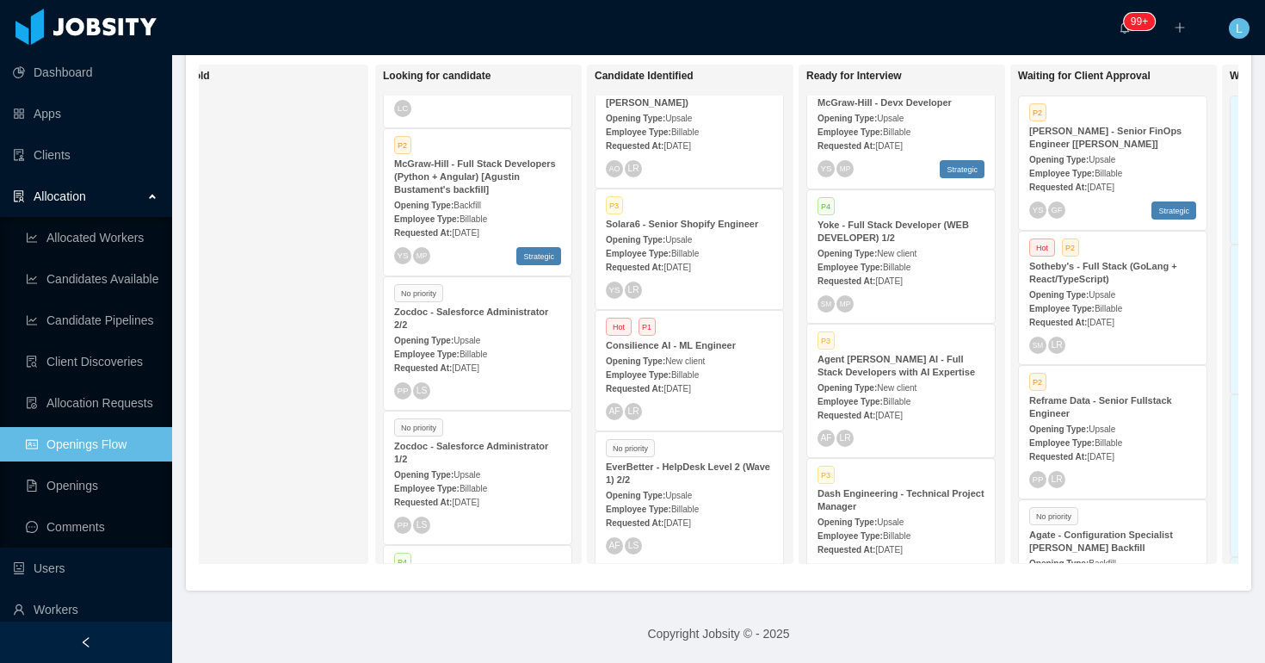
click at [659, 340] on strong "Consilience AI - ML Engineer" at bounding box center [671, 345] width 130 height 10
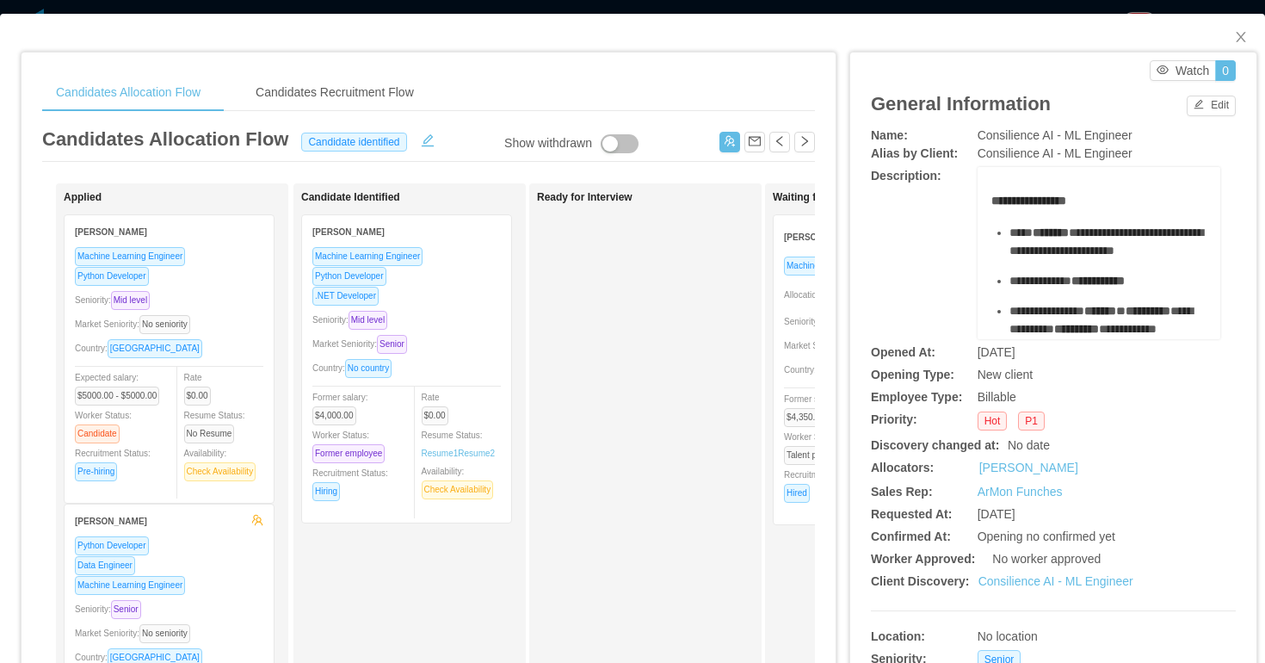
click at [463, 319] on div "Seniority: Mid level" at bounding box center [406, 320] width 188 height 20
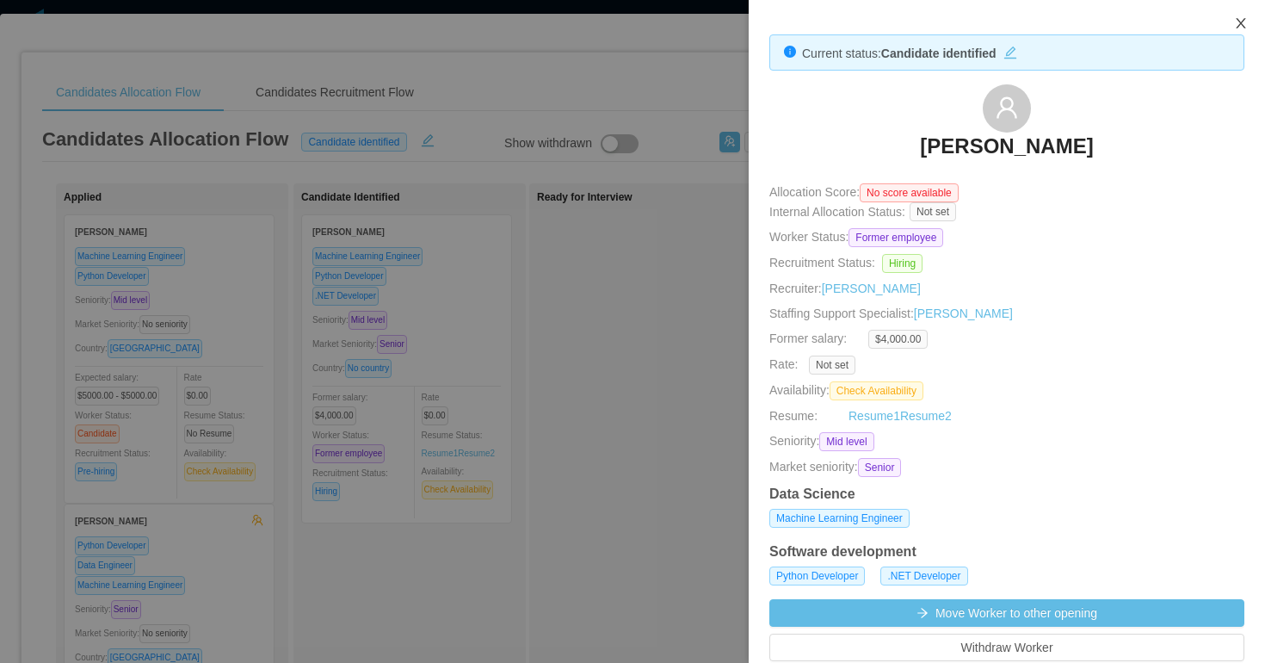
click at [1237, 30] on icon "icon: close" at bounding box center [1241, 23] width 14 height 14
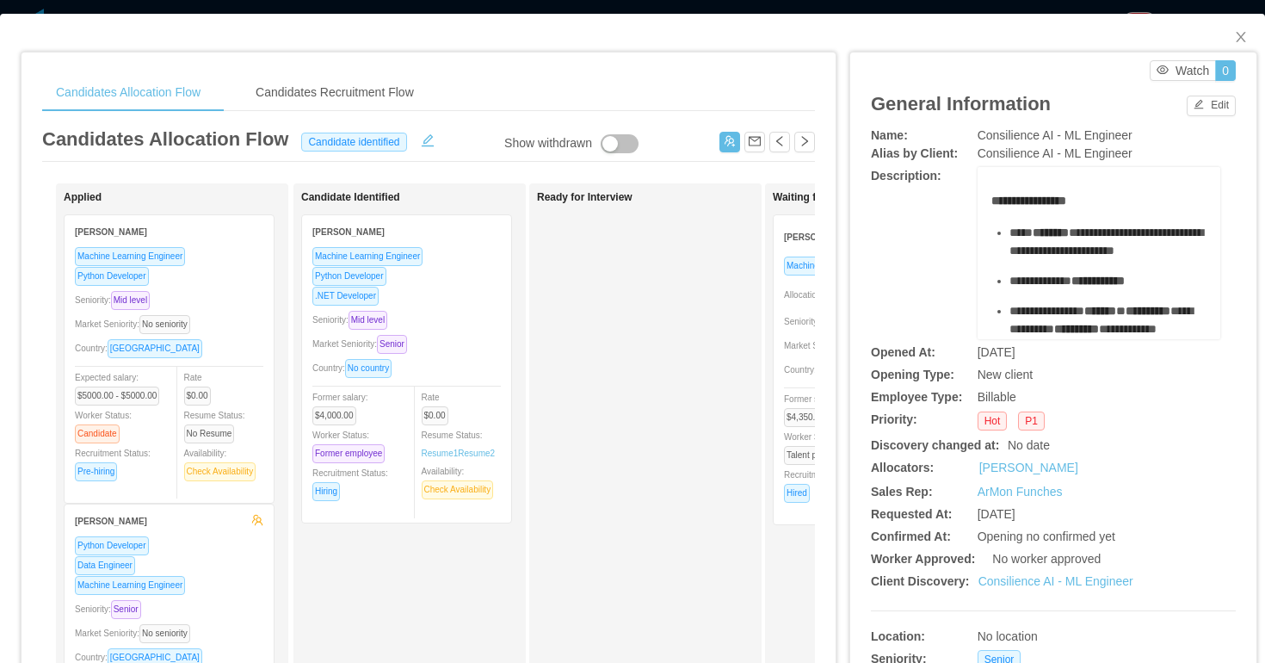
click at [522, 298] on div "[PERSON_NAME] Machine Learning Engineer Python Developer .NET Developer Seniori…" at bounding box center [421, 368] width 241 height 309
click at [478, 294] on div ".NET Developer" at bounding box center [406, 296] width 188 height 20
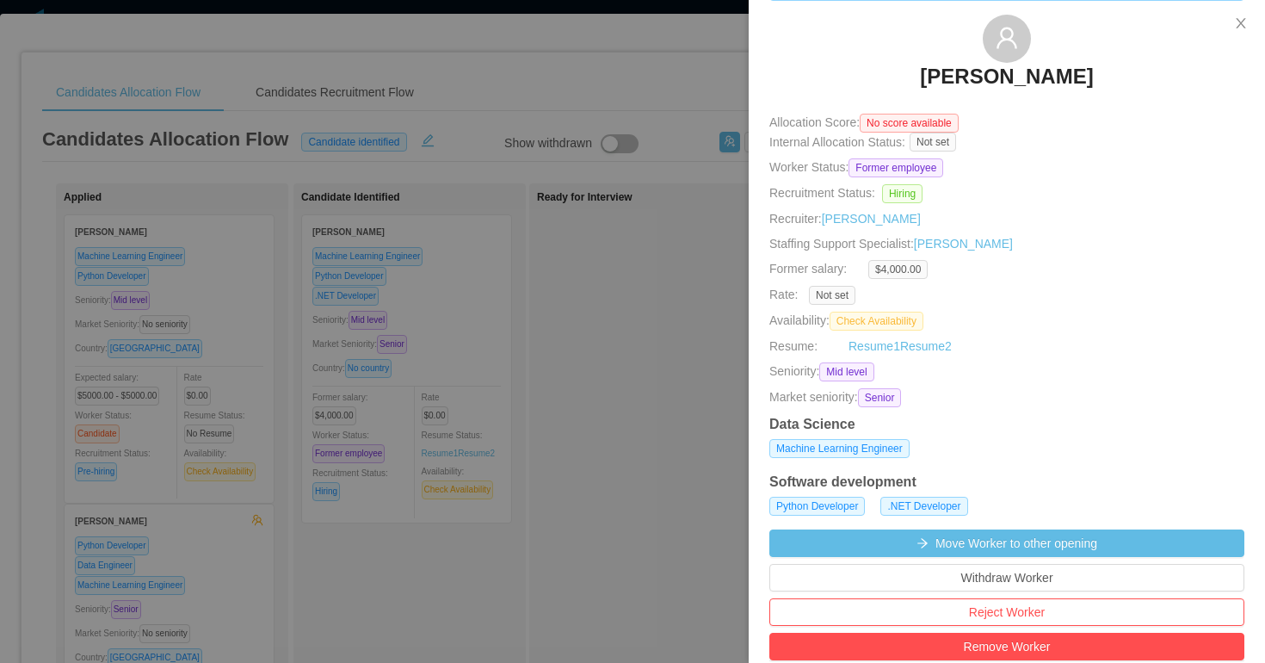
scroll to position [83, 0]
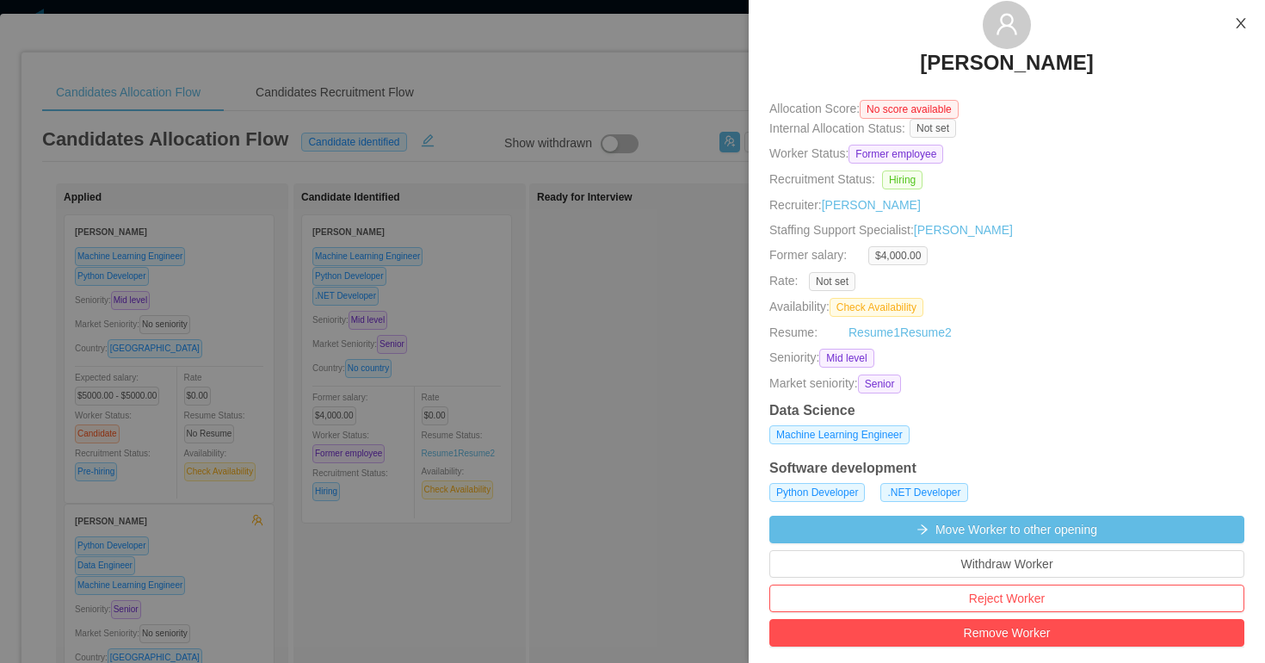
click at [1241, 25] on icon "icon: close" at bounding box center [1241, 23] width 14 height 14
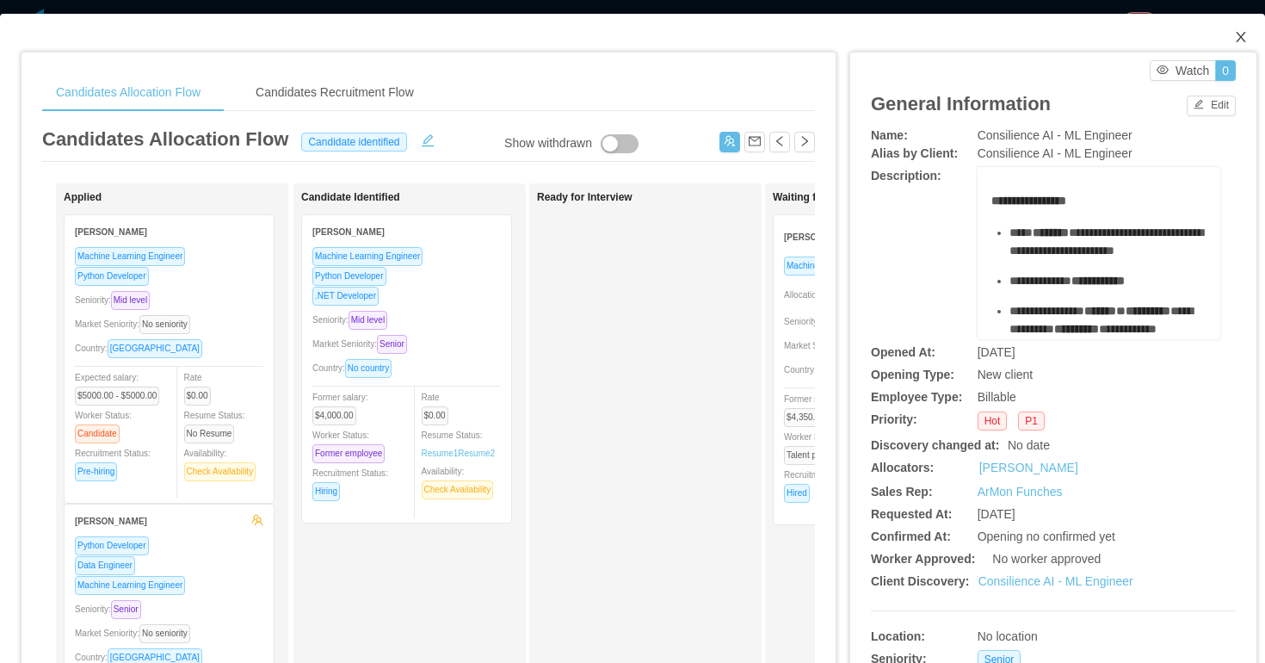
click at [1227, 45] on span "Close" at bounding box center [1241, 38] width 48 height 48
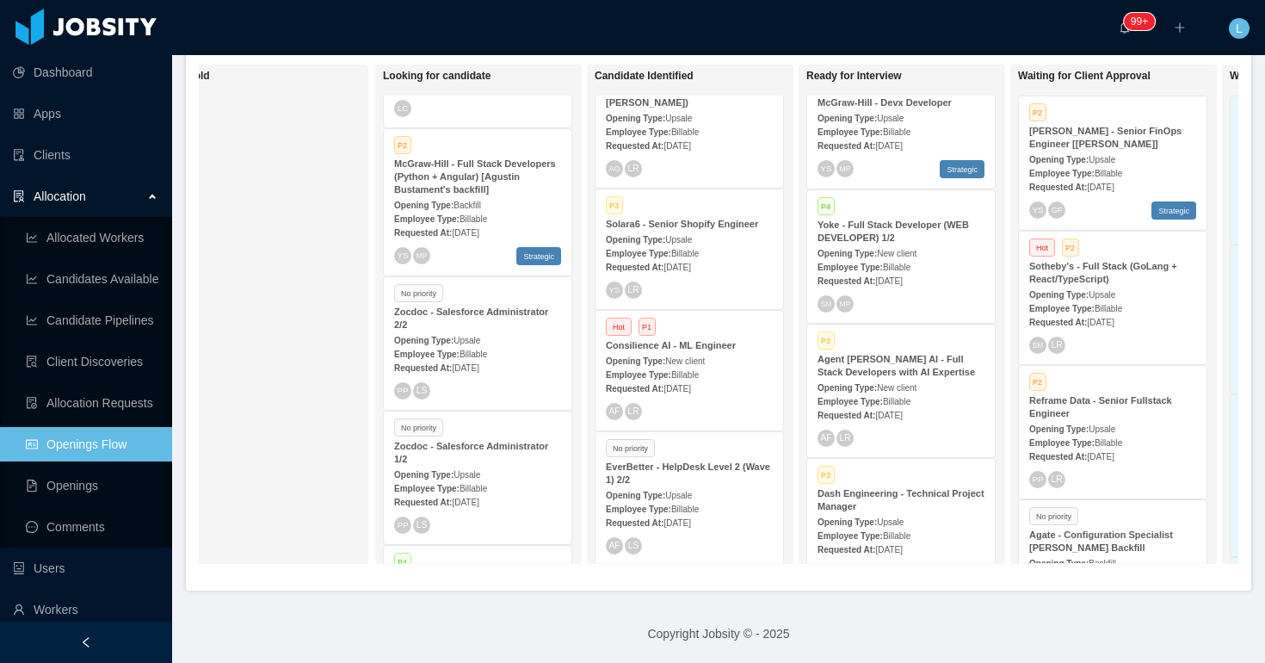
click at [732, 461] on strong "EverBetter - HelpDesk Level 2 (Wave 1) 2/2" at bounding box center [688, 472] width 164 height 23
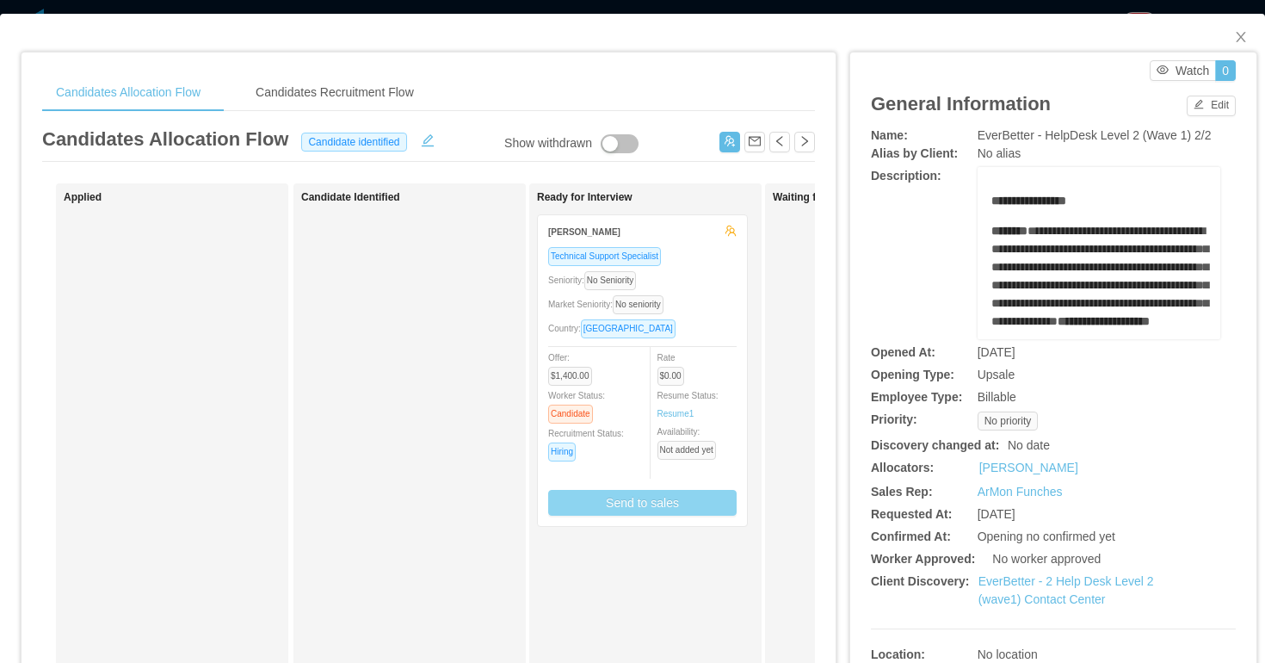
click at [676, 512] on button "Send to sales" at bounding box center [642, 503] width 188 height 26
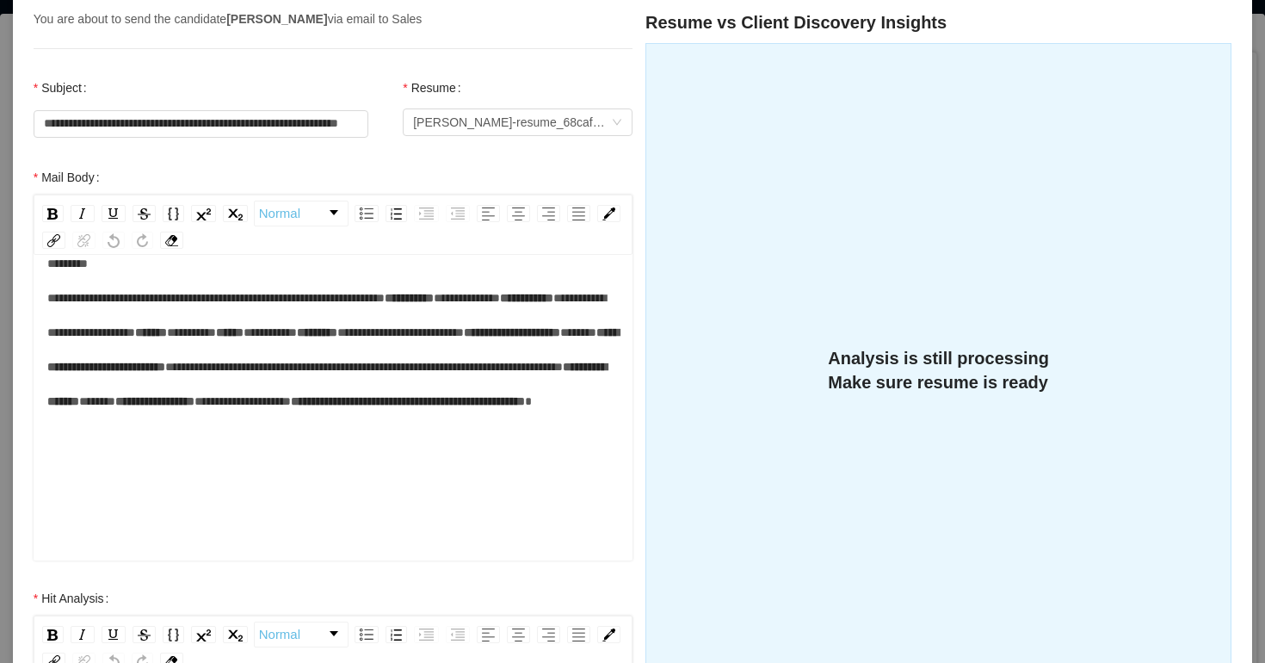
scroll to position [127, 0]
drag, startPoint x: 230, startPoint y: 454, endPoint x: 467, endPoint y: 456, distance: 236.7
click at [462, 373] on span "**********" at bounding box center [364, 367] width 398 height 12
click at [467, 373] on span "**********" at bounding box center [364, 367] width 398 height 12
drag, startPoint x: 312, startPoint y: 445, endPoint x: 431, endPoint y: 445, distance: 119.6
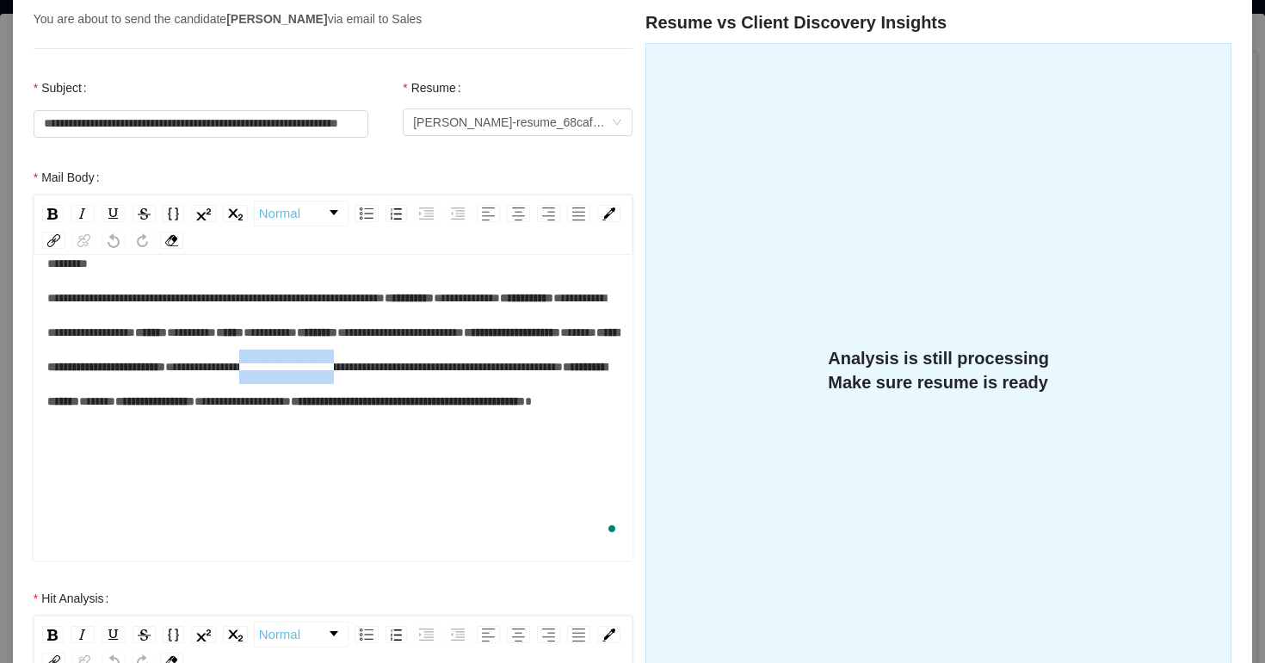
click at [430, 373] on span "**********" at bounding box center [364, 367] width 398 height 12
click at [431, 373] on span "**********" at bounding box center [364, 367] width 398 height 12
click at [115, 407] on span "*****" at bounding box center [97, 401] width 36 height 12
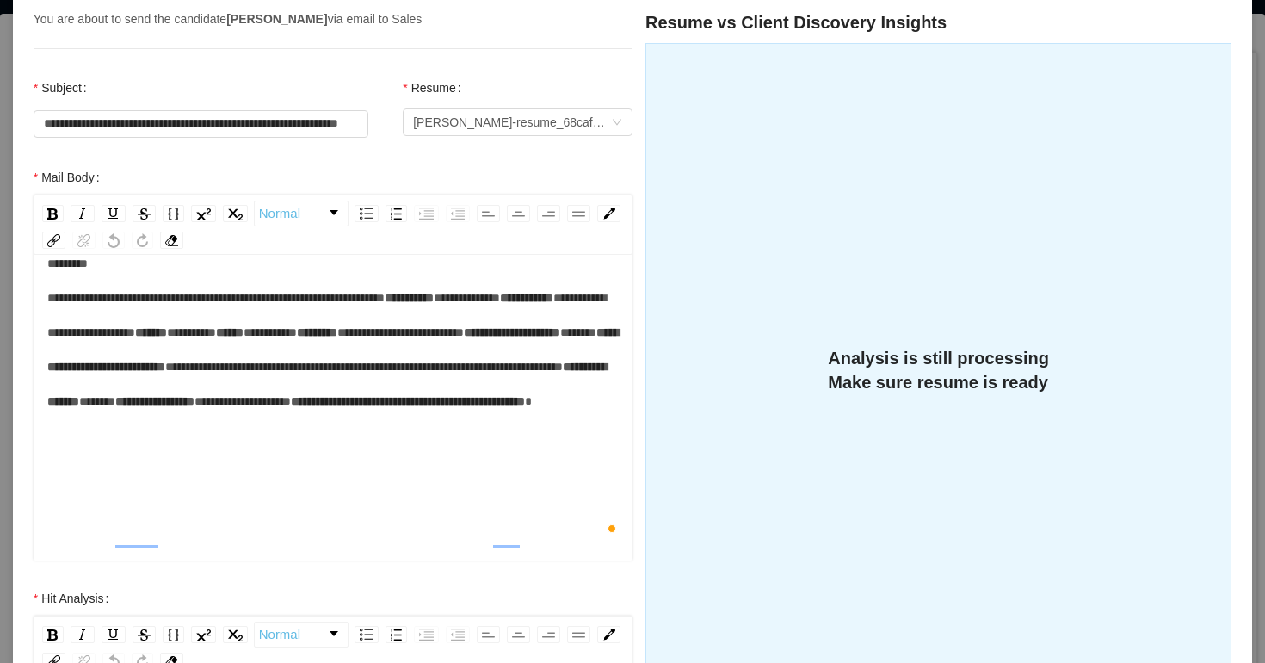
click at [195, 407] on span "**********" at bounding box center [243, 401] width 96 height 12
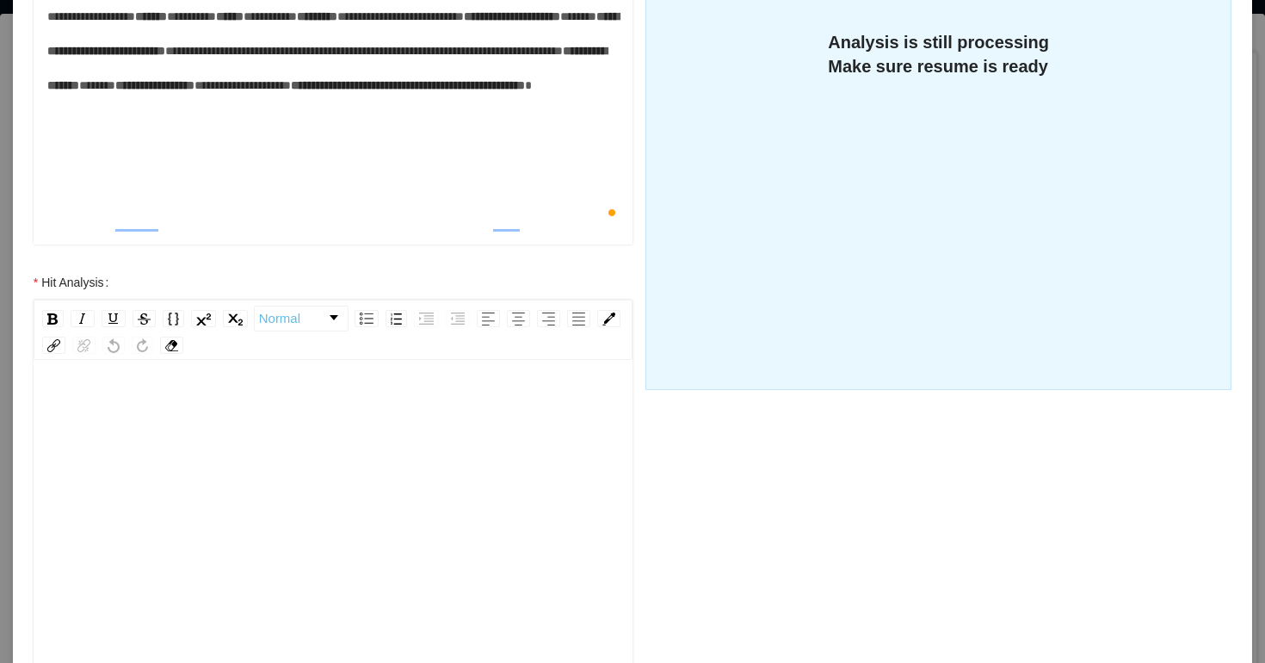
scroll to position [20, 0]
click at [194, 500] on div "rdw-editor" at bounding box center [333, 519] width 572 height 301
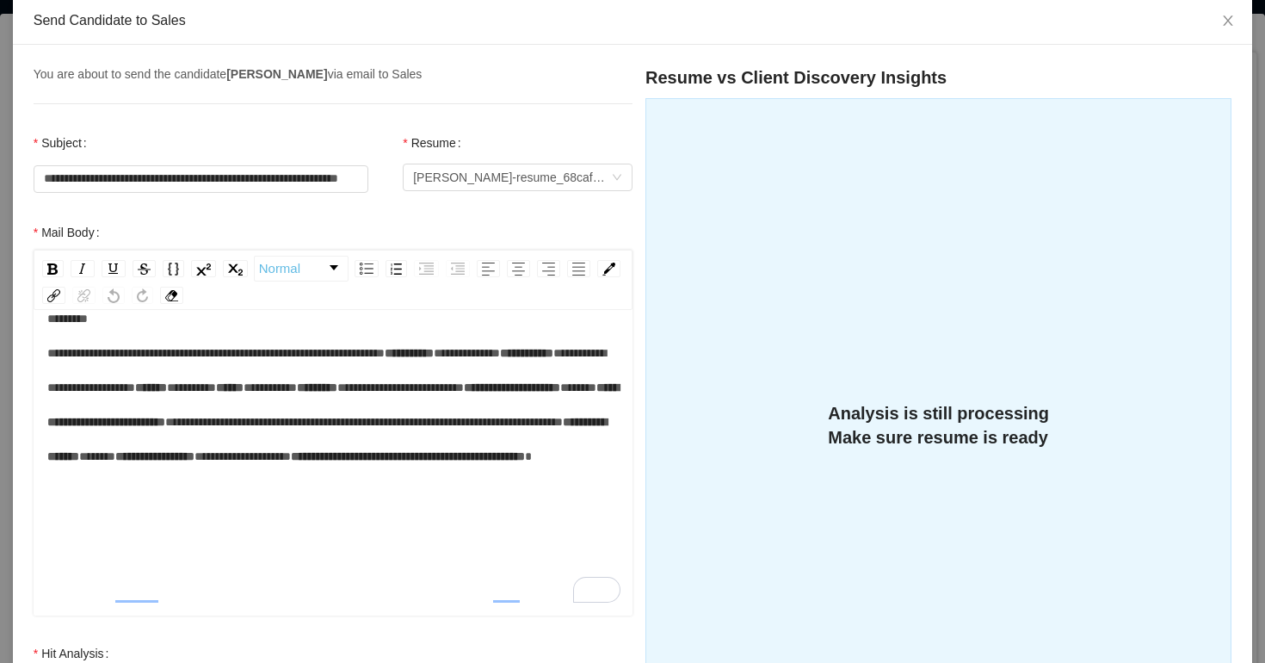
scroll to position [0, 0]
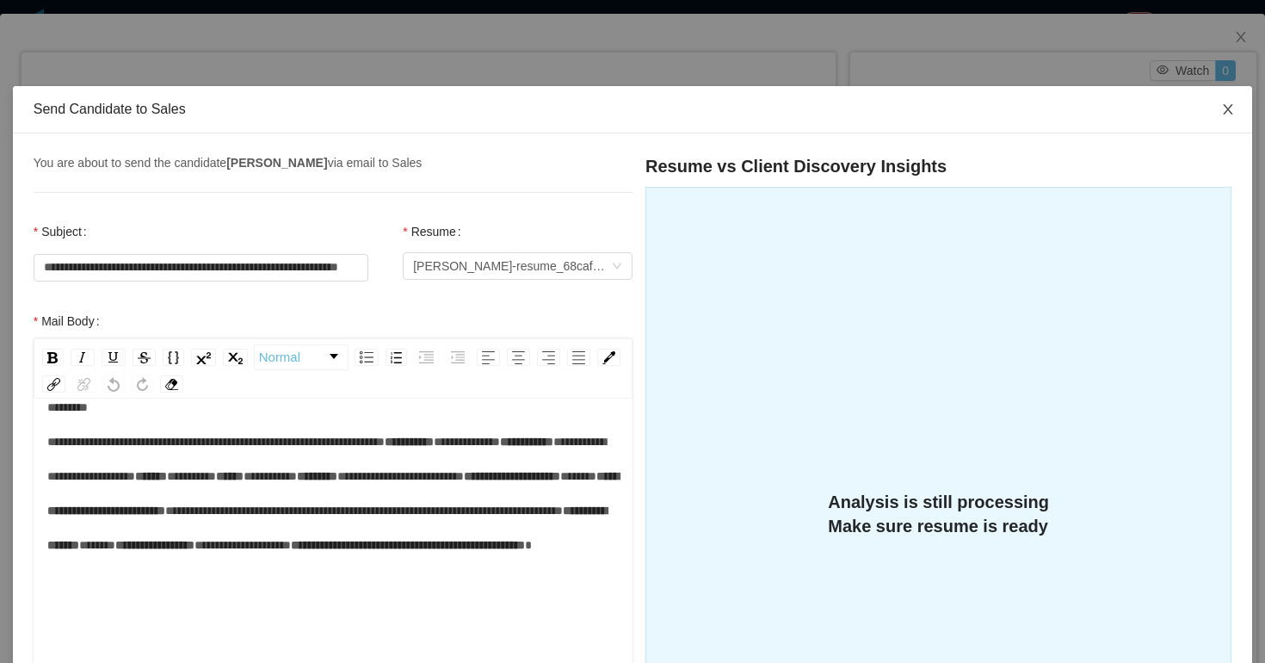
click at [1229, 106] on icon "icon: close" at bounding box center [1228, 109] width 14 height 14
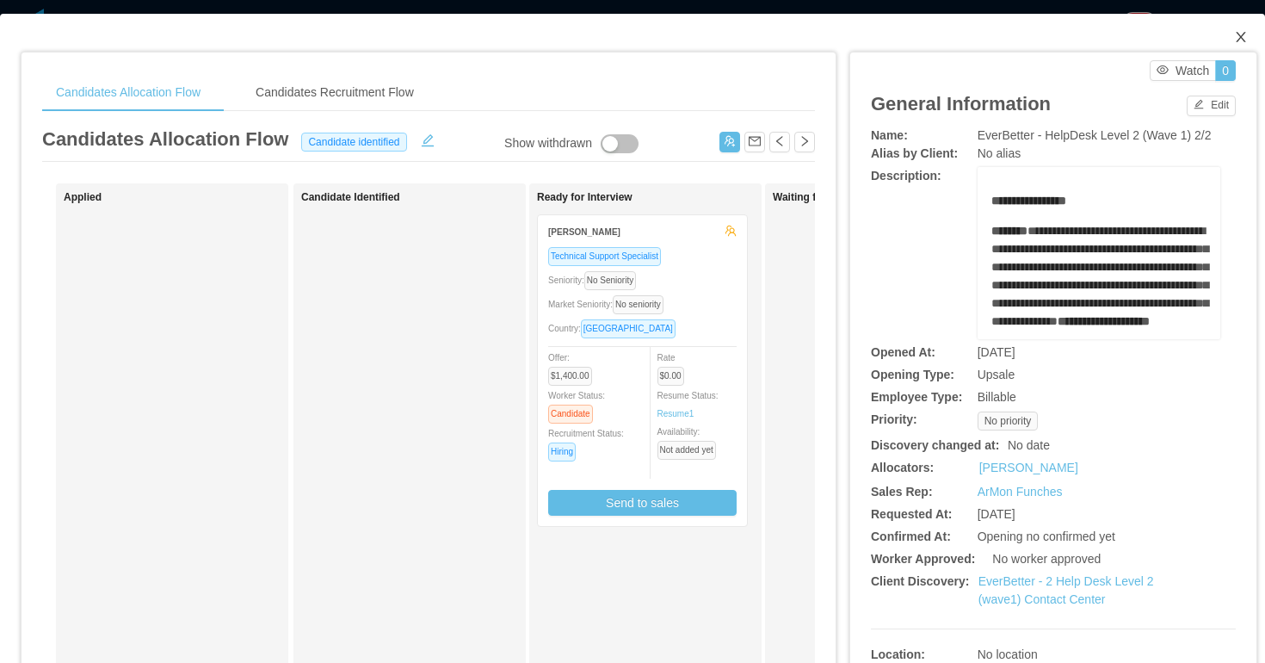
click at [1239, 36] on icon "icon: close" at bounding box center [1241, 37] width 14 height 14
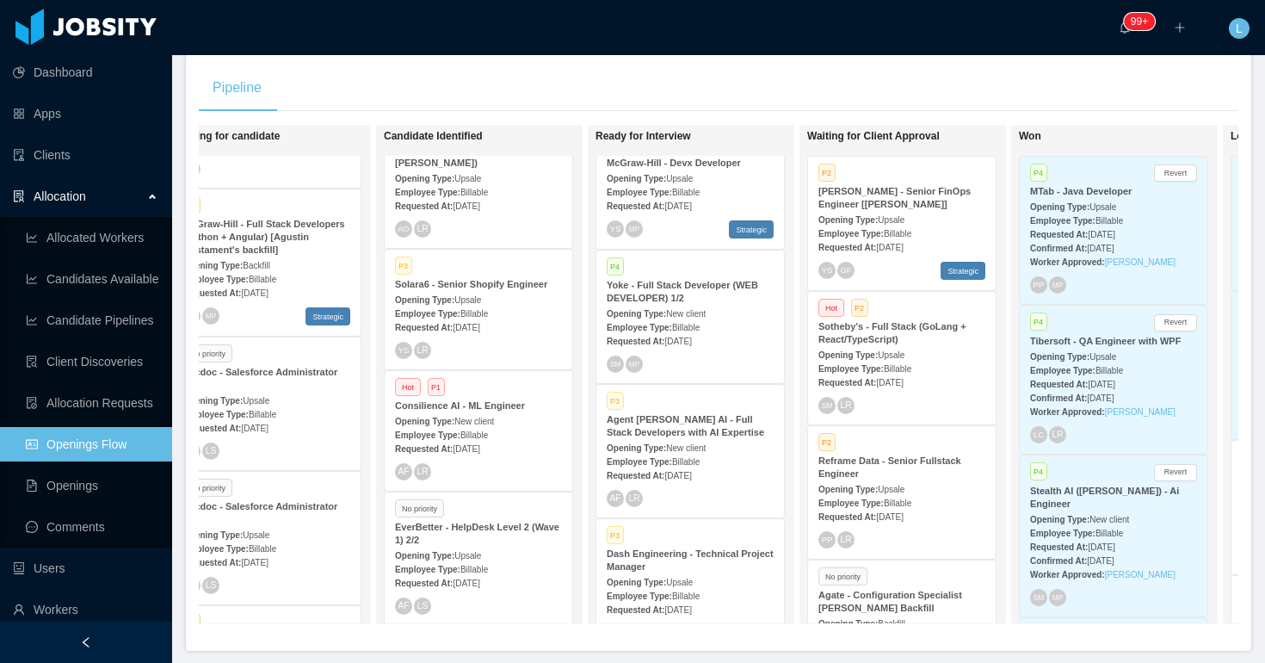
scroll to position [301, 0]
click at [888, 204] on strong "[PERSON_NAME] - Senior FinOps Engineer [[PERSON_NAME]]" at bounding box center [895, 199] width 152 height 23
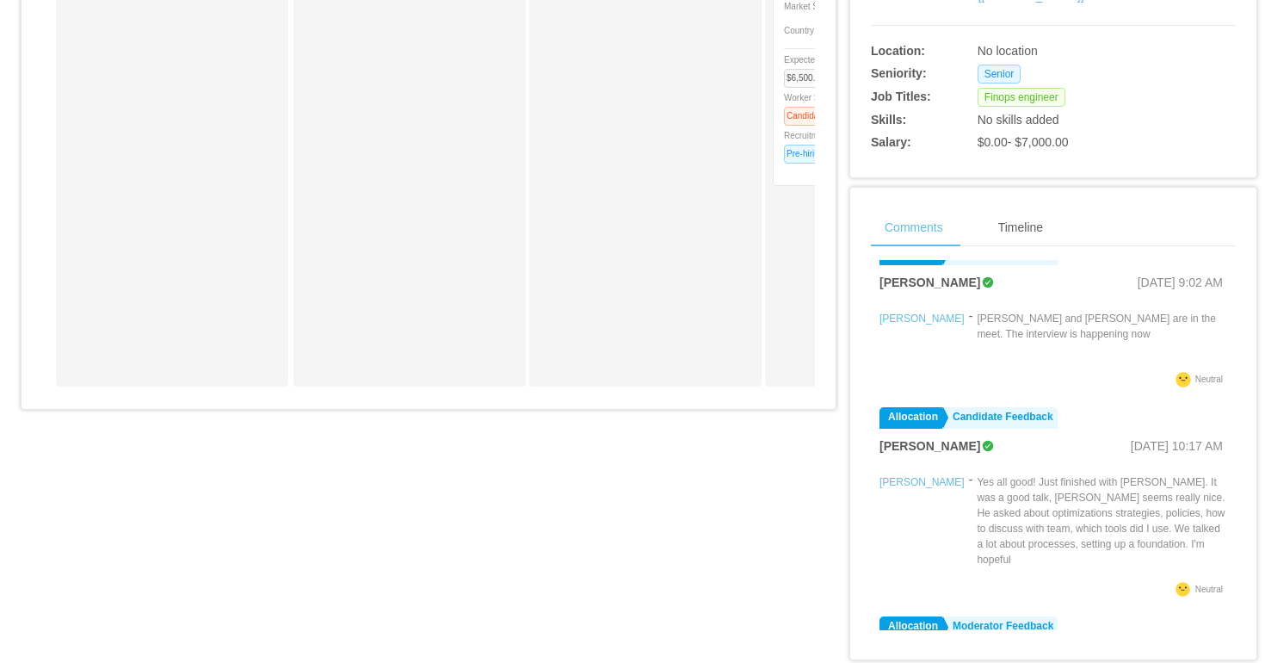
scroll to position [142, 0]
drag, startPoint x: 969, startPoint y: 303, endPoint x: 1128, endPoint y: 302, distance: 158.4
click at [1127, 308] on div "[PERSON_NAME] - [PERSON_NAME] and [PERSON_NAME] are in the meet. The interview …" at bounding box center [1054, 338] width 348 height 60
click at [1128, 312] on p "[PERSON_NAME] and [PERSON_NAME] are in the meet. The interview is happening now" at bounding box center [1102, 327] width 250 height 31
drag, startPoint x: 877, startPoint y: 261, endPoint x: 980, endPoint y: 270, distance: 103.7
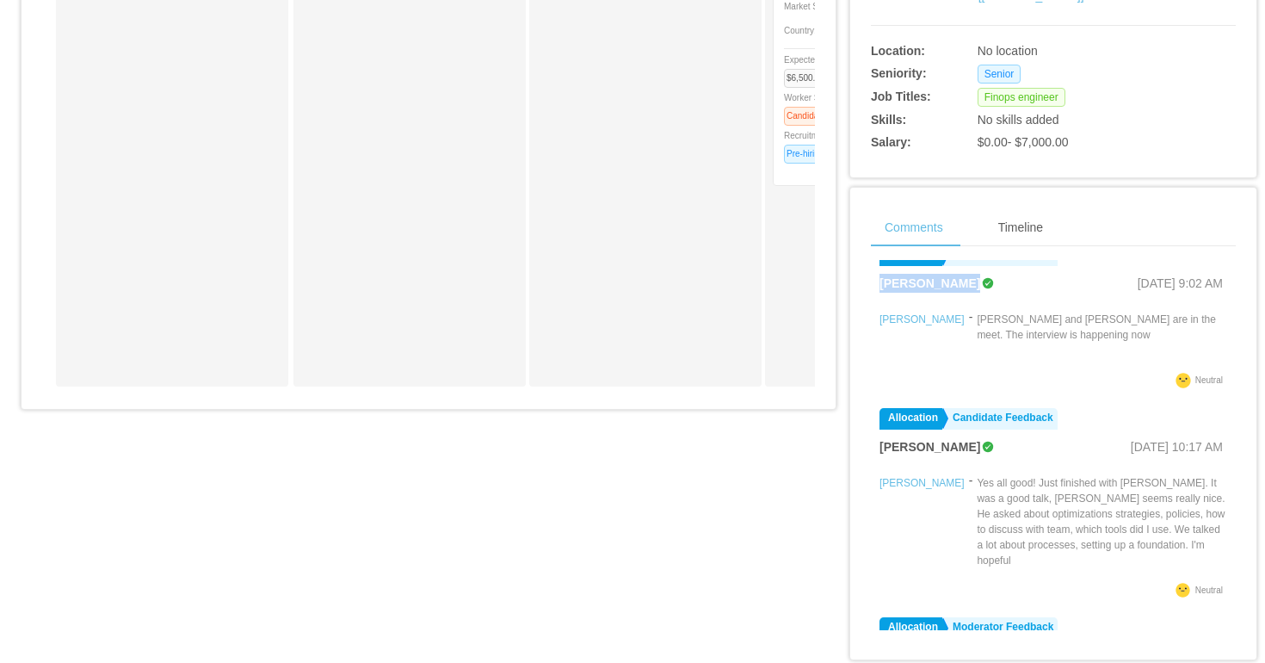
click at [981, 271] on div "Filters Add Comment Allocation Moderator Feedback [PERSON_NAME] [DATE] 9:02 AM …" at bounding box center [1053, 445] width 365 height 370
click at [1000, 312] on p "[PERSON_NAME] and [PERSON_NAME] are in the meet. The interview is happening now" at bounding box center [1102, 327] width 250 height 31
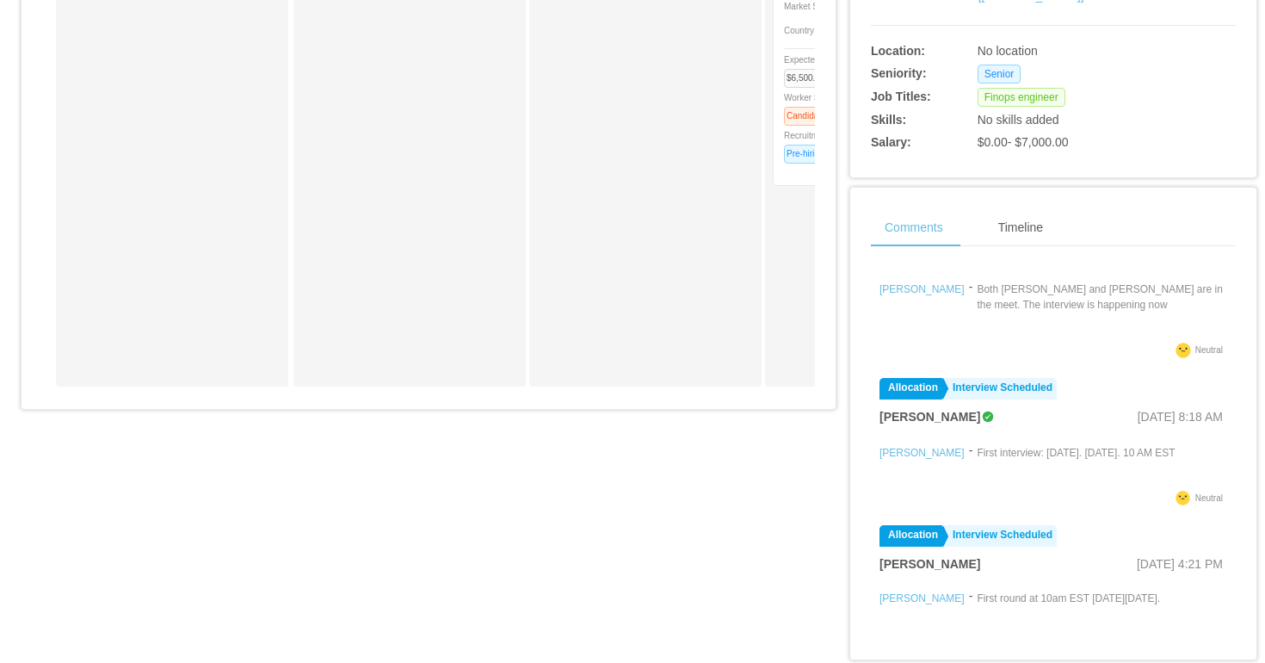
scroll to position [464, 0]
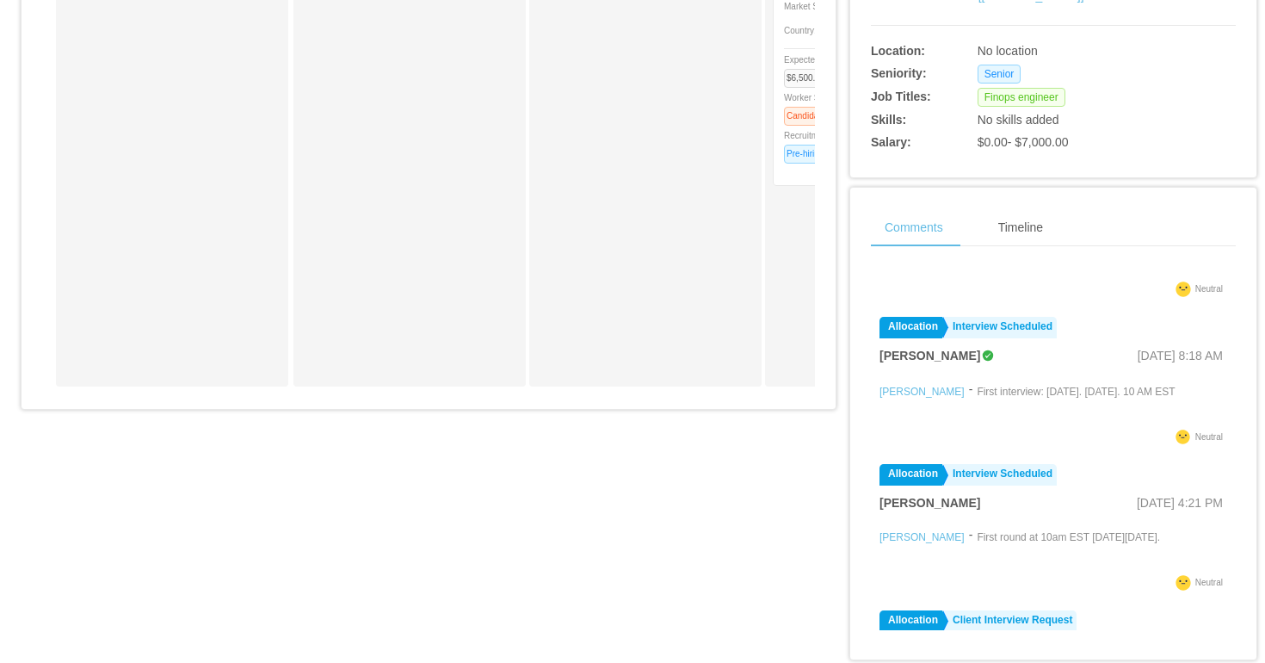
drag, startPoint x: 982, startPoint y: 353, endPoint x: 1051, endPoint y: 377, distance: 73.0
click at [1055, 380] on div "[PERSON_NAME] - First interview: [DATE]. [DATE]. 10 AM EST" at bounding box center [1054, 402] width 348 height 45
click at [1051, 384] on p "First interview: [DATE]. [DATE]. 10 AM EST" at bounding box center [1076, 391] width 198 height 15
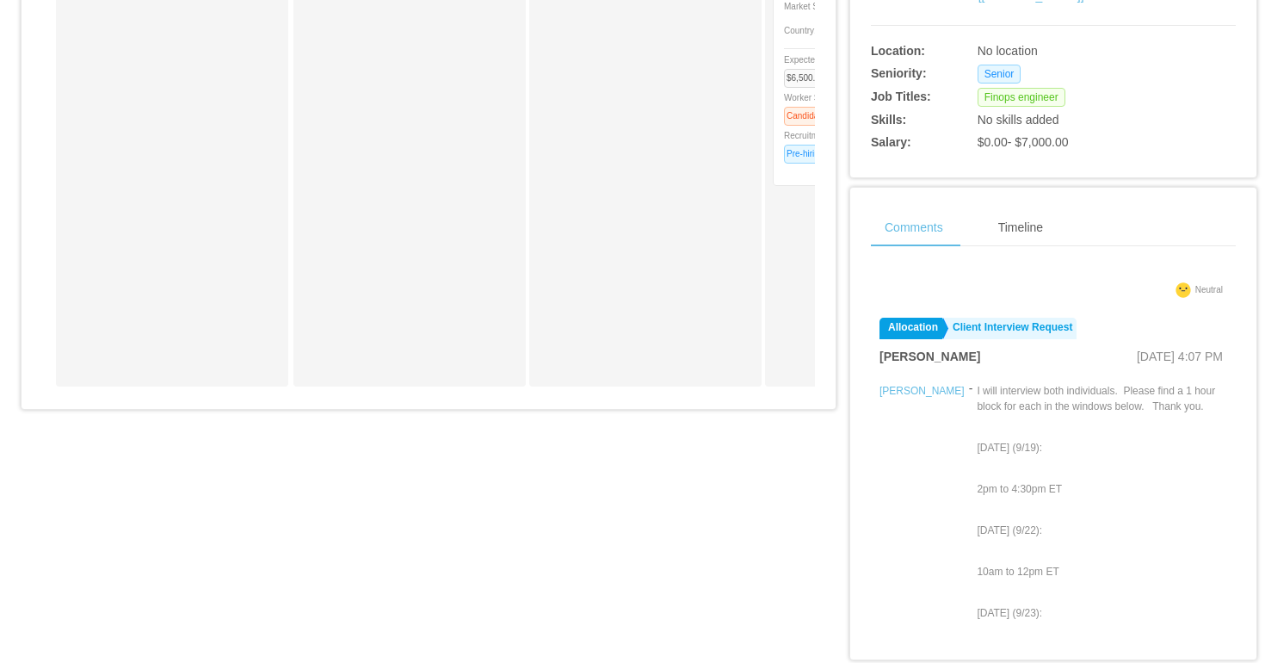
scroll to position [829, 0]
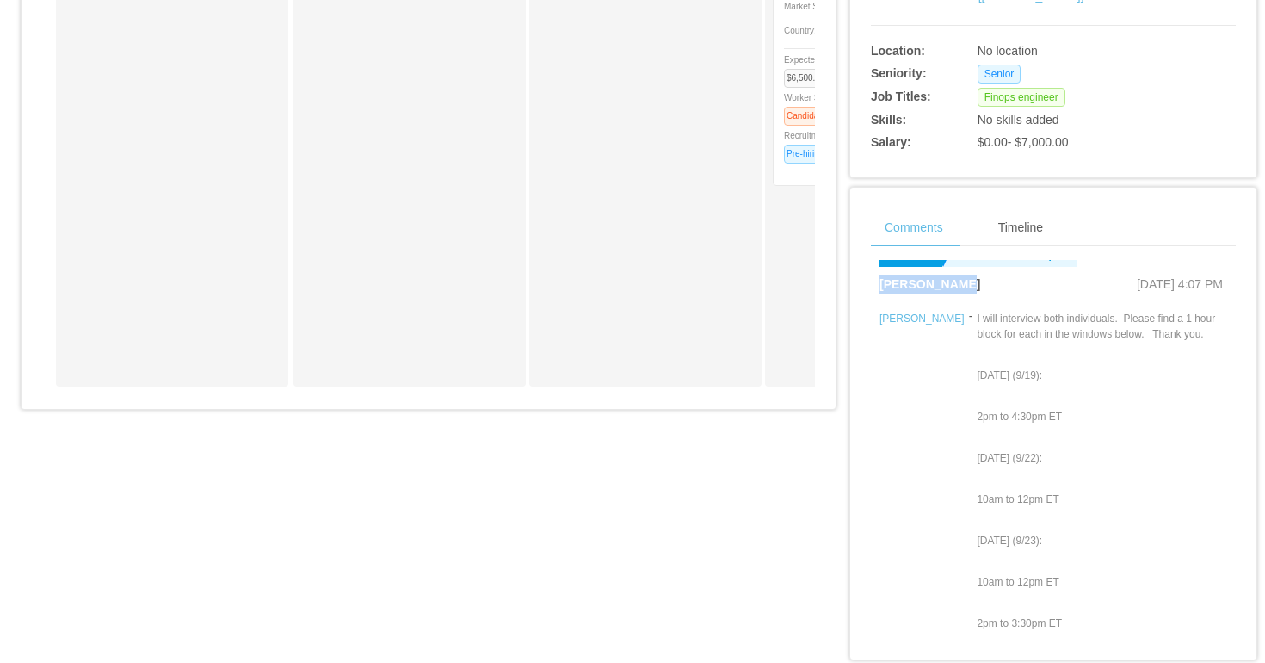
drag, startPoint x: 877, startPoint y: 267, endPoint x: 961, endPoint y: 270, distance: 84.4
click at [961, 272] on div "Filters Add Comment Allocation Moderator Feedback [PERSON_NAME] [DATE] 9:02 AM …" at bounding box center [1053, 445] width 365 height 370
click at [977, 311] on p "I will interview both individuals. Please find a 1 hour block for each in the w…" at bounding box center [1102, 326] width 250 height 31
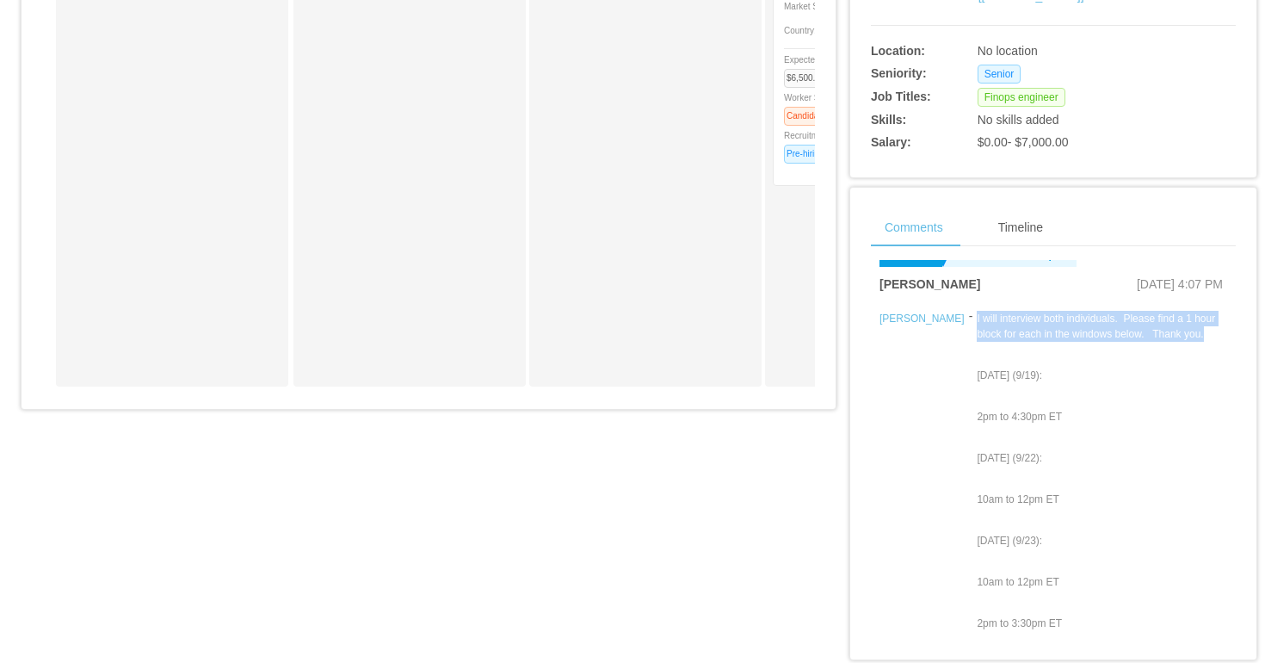
drag, startPoint x: 941, startPoint y: 300, endPoint x: 1165, endPoint y: 309, distance: 224.0
click at [1165, 309] on div "[PERSON_NAME] - I will interview both individuals. Please find a 1 hour block f…" at bounding box center [1054, 481] width 348 height 349
click at [1023, 323] on div "I will interview both individuals. Please find a 1 hour block for each in the w…" at bounding box center [1102, 484] width 250 height 346
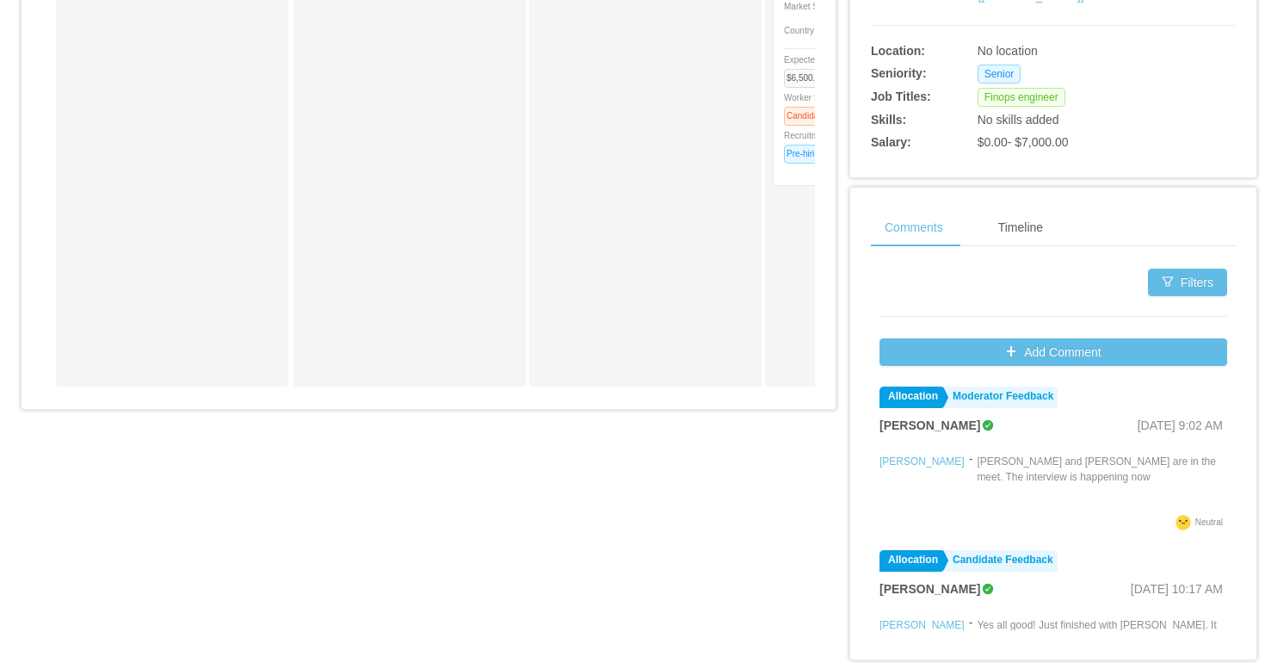
scroll to position [0, 0]
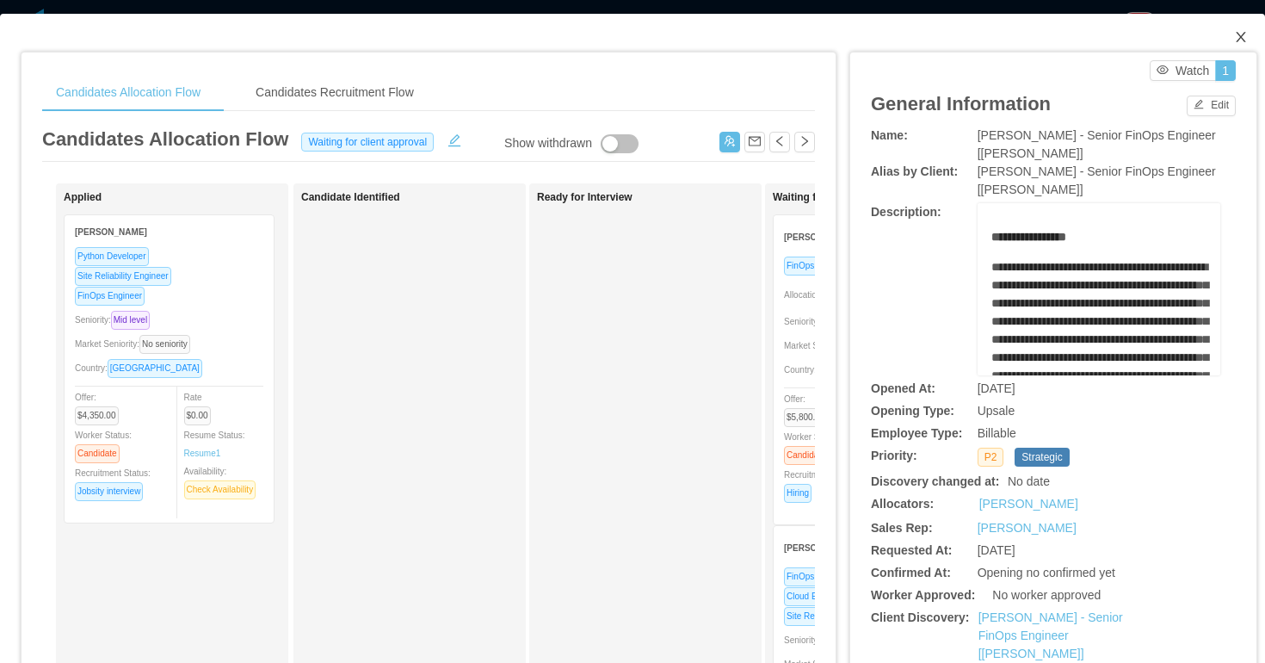
click at [1240, 37] on icon "icon: close" at bounding box center [1240, 37] width 9 height 10
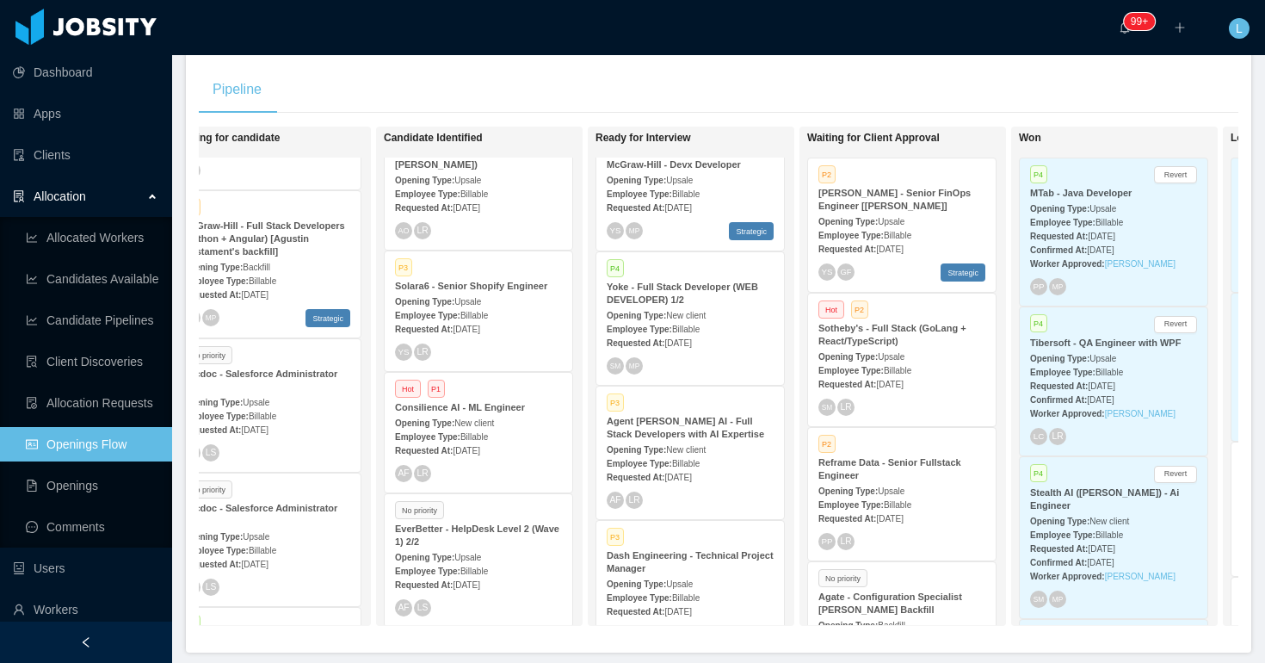
click at [86, 207] on div "Allocation" at bounding box center [86, 196] width 172 height 34
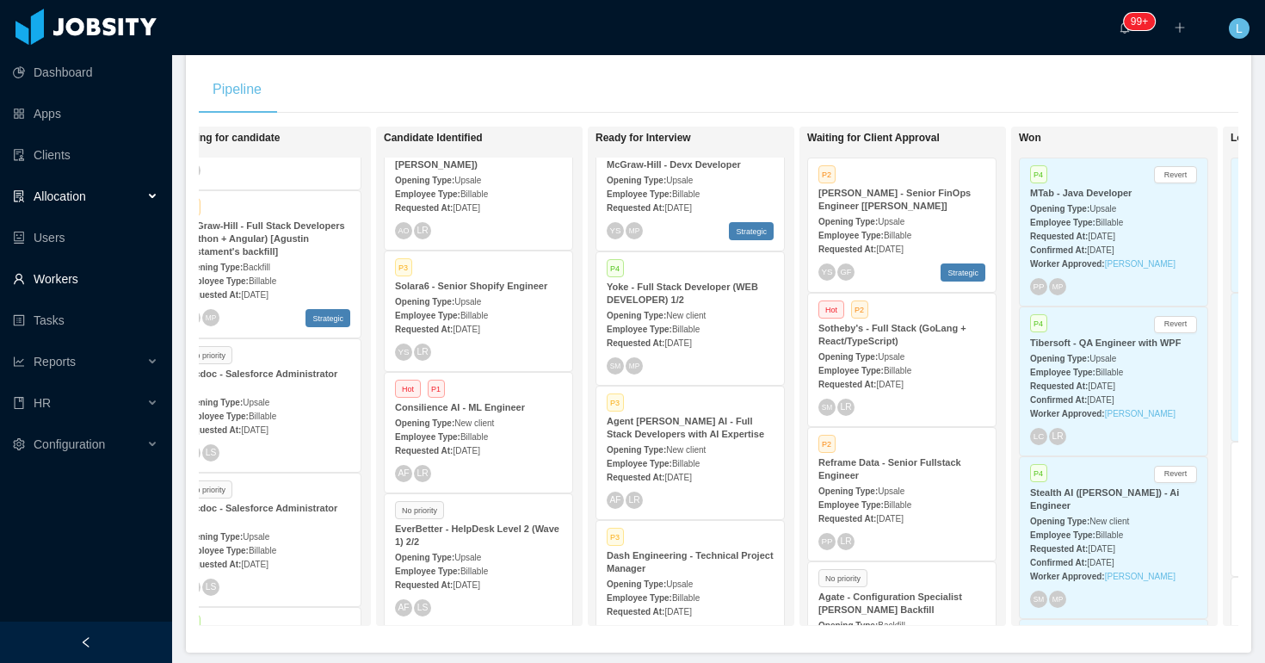
click at [69, 281] on link "Workers" at bounding box center [85, 279] width 145 height 34
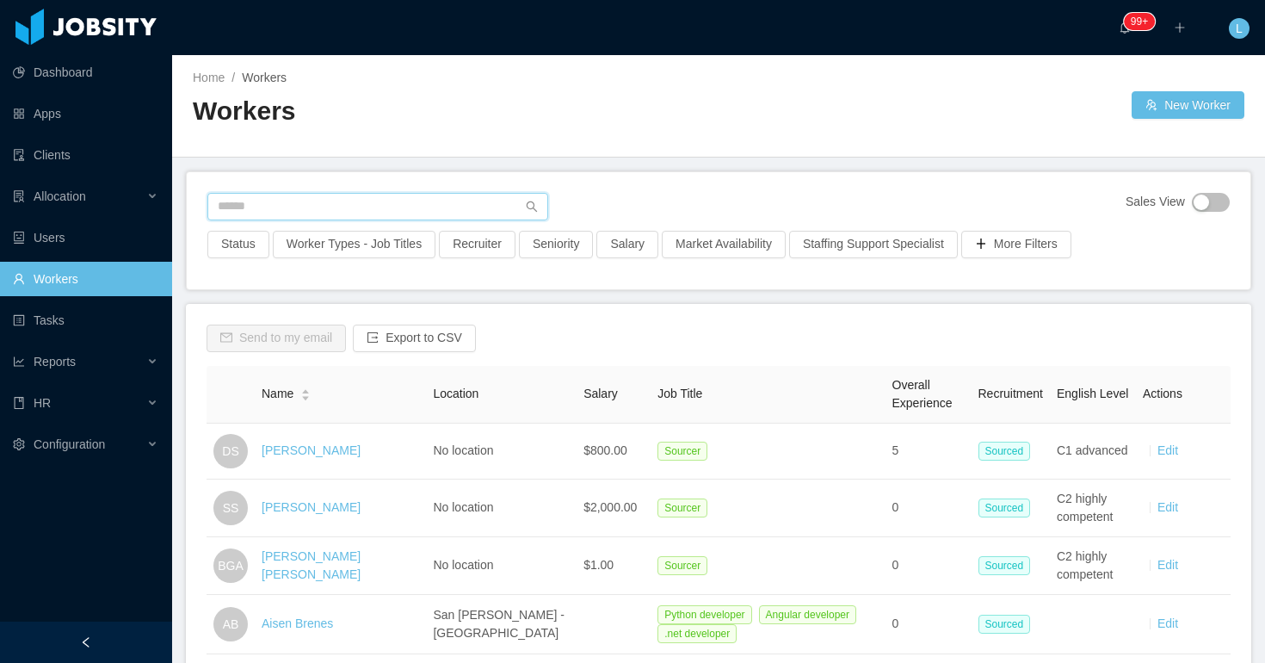
click at [353, 199] on input "text" at bounding box center [377, 207] width 341 height 28
paste input "**********"
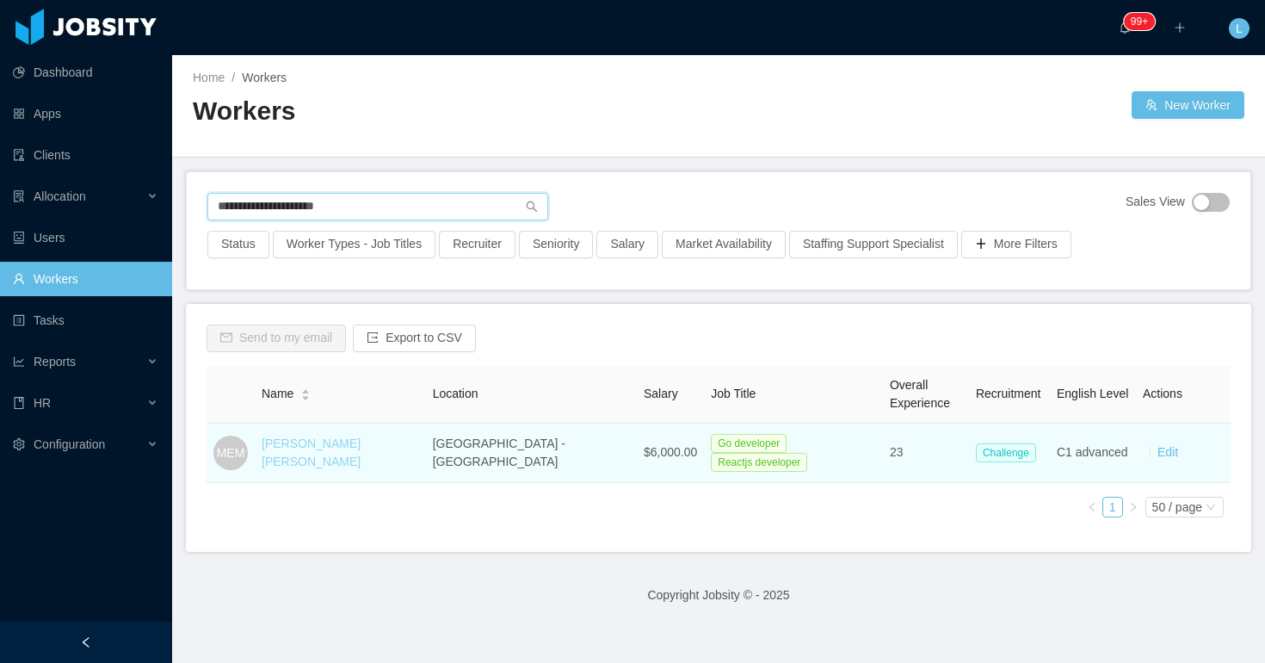
type input "**********"
click at [320, 446] on link "[PERSON_NAME] [PERSON_NAME]" at bounding box center [311, 452] width 99 height 32
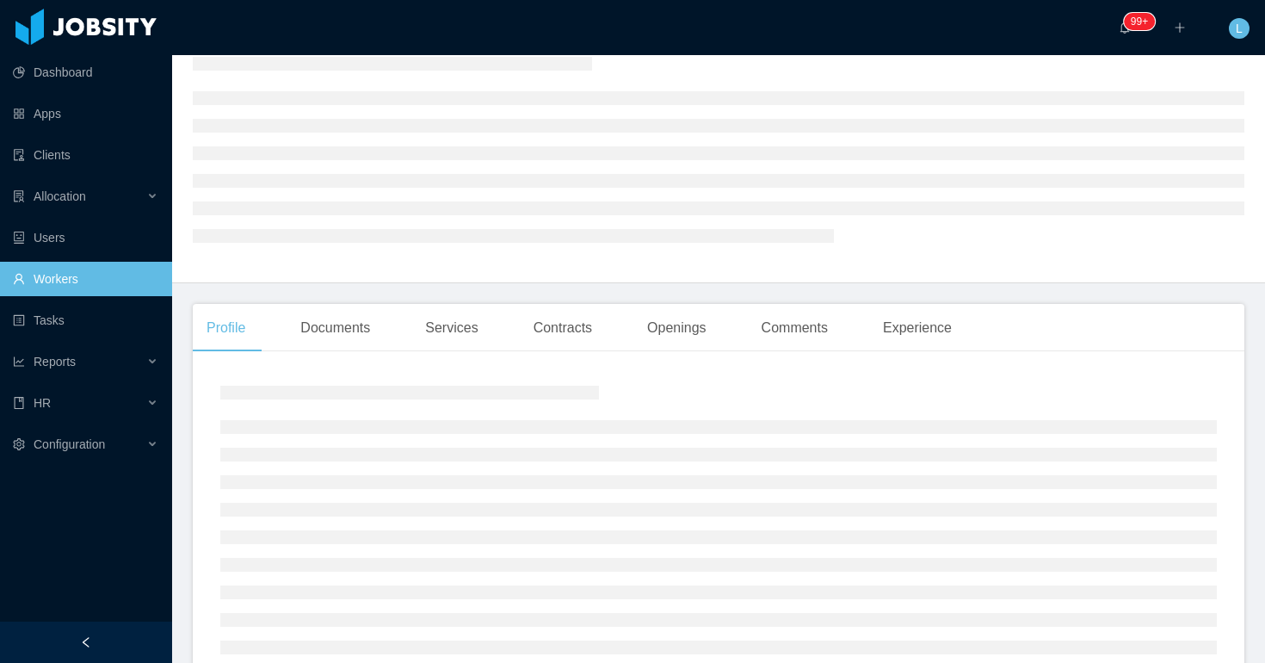
scroll to position [40, 0]
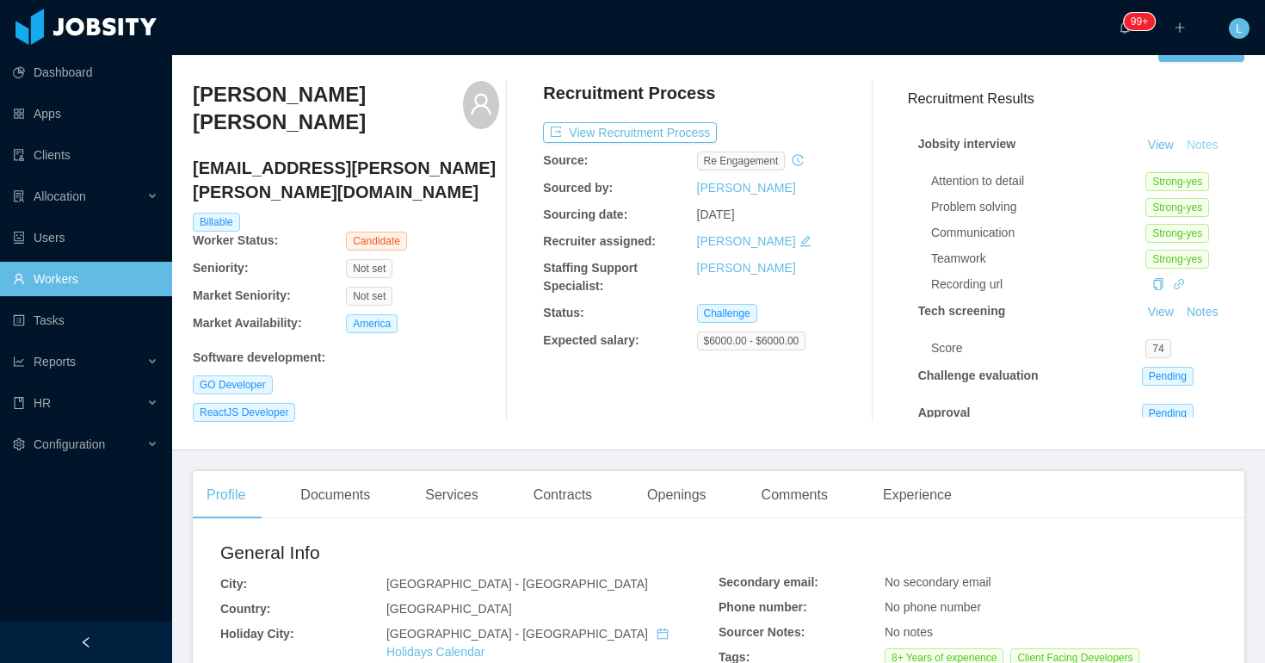
click at [1208, 151] on button "Notes" at bounding box center [1203, 145] width 46 height 21
click at [374, 156] on h4 "[EMAIL_ADDRESS][PERSON_NAME][PERSON_NAME][DOMAIN_NAME]" at bounding box center [346, 180] width 306 height 48
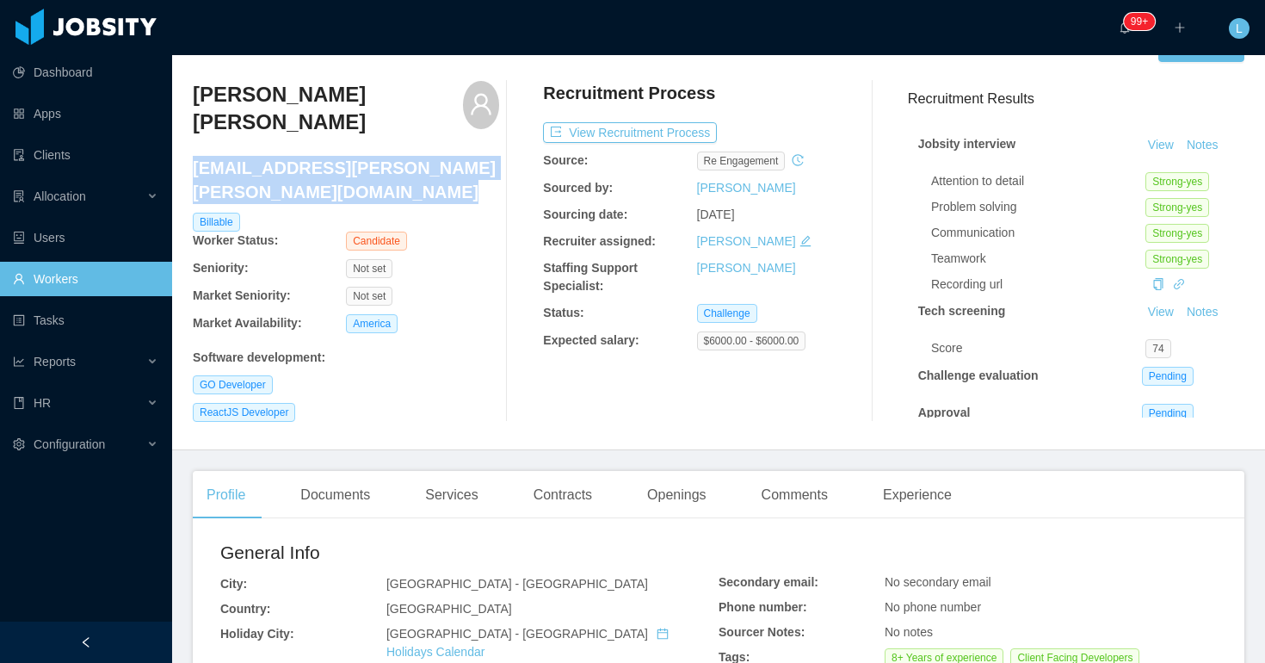
click at [374, 156] on h4 "[EMAIL_ADDRESS][PERSON_NAME][PERSON_NAME][DOMAIN_NAME]" at bounding box center [346, 180] width 306 height 48
copy h4 "[EMAIL_ADDRESS][PERSON_NAME][PERSON_NAME][DOMAIN_NAME]"
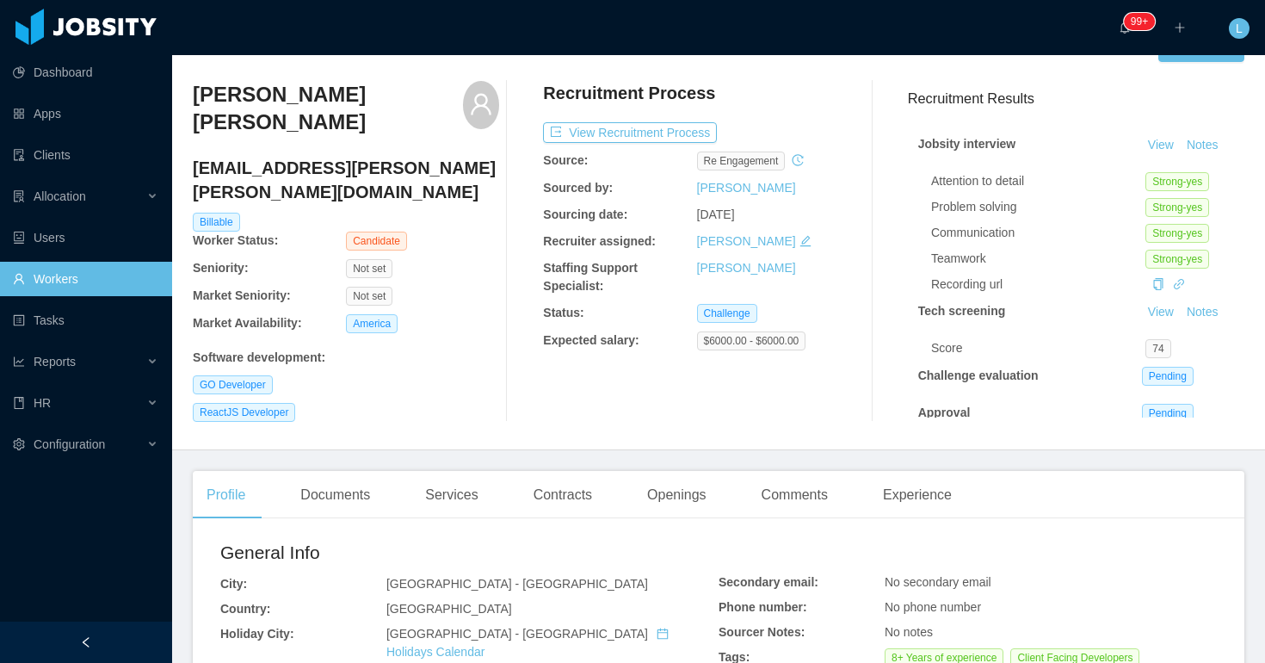
click at [826, 280] on div "Staffing Support Specialist: [PERSON_NAME]" at bounding box center [696, 277] width 306 height 36
click at [1198, 141] on button "Notes" at bounding box center [1203, 145] width 46 height 21
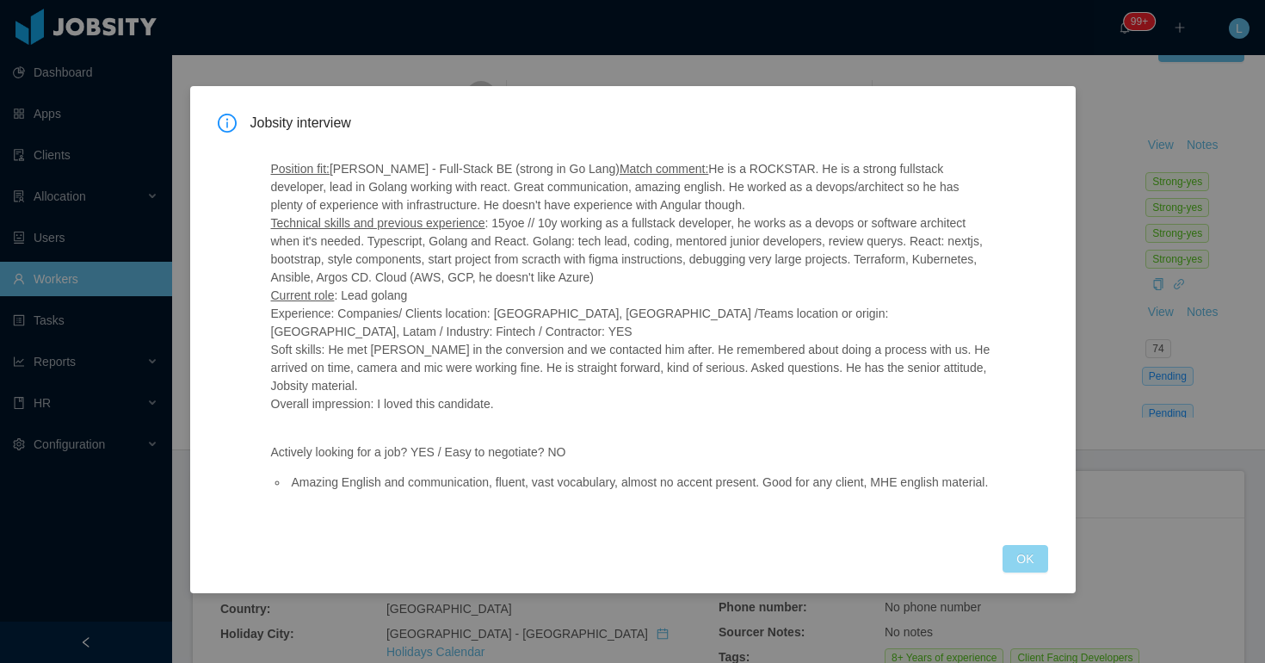
click at [1017, 561] on button "OK" at bounding box center [1025, 559] width 45 height 28
